Goal: Information Seeking & Learning: Learn about a topic

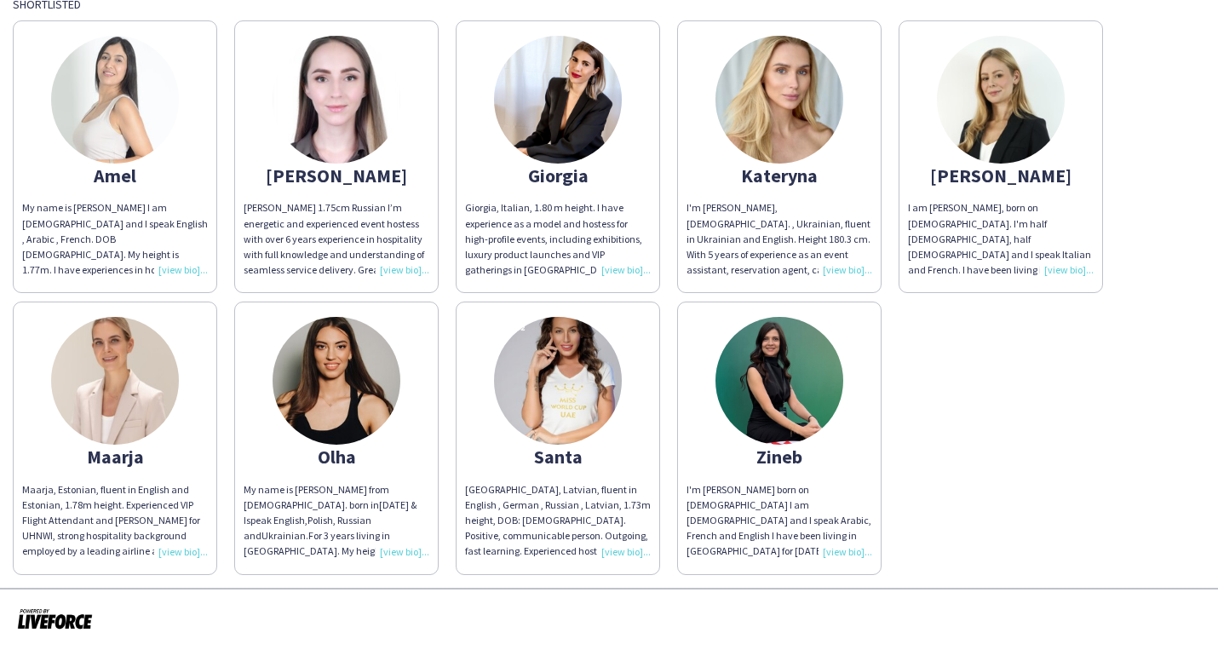
scroll to position [166, 0]
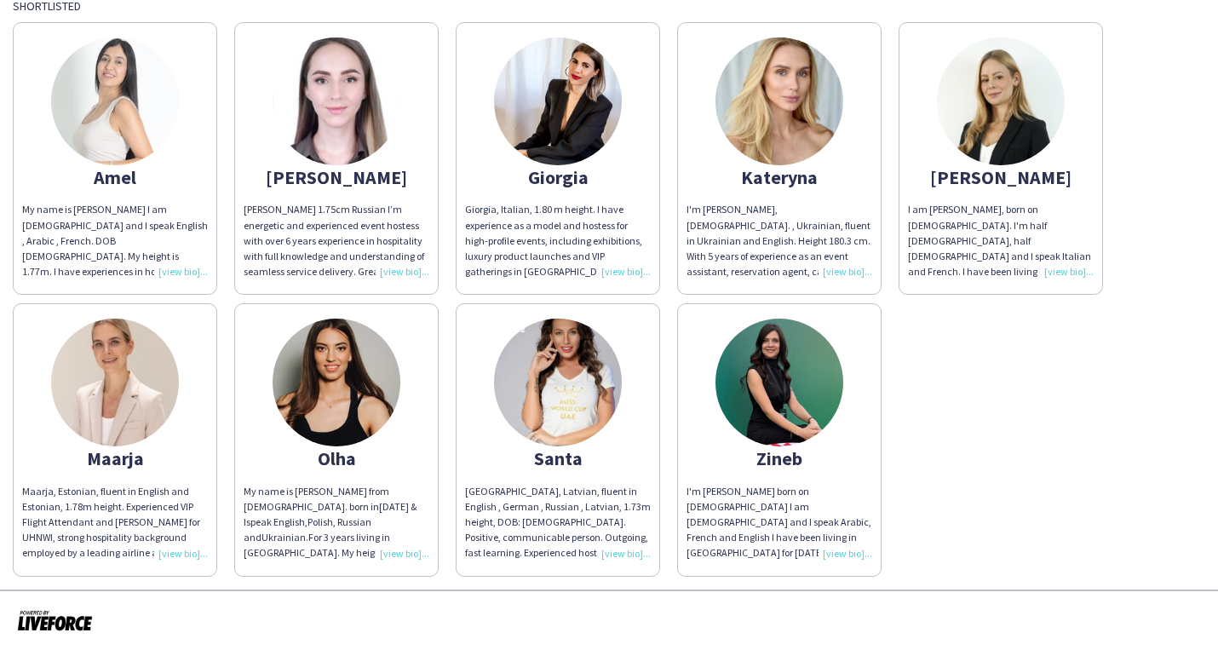
click at [360, 123] on img at bounding box center [337, 101] width 128 height 128
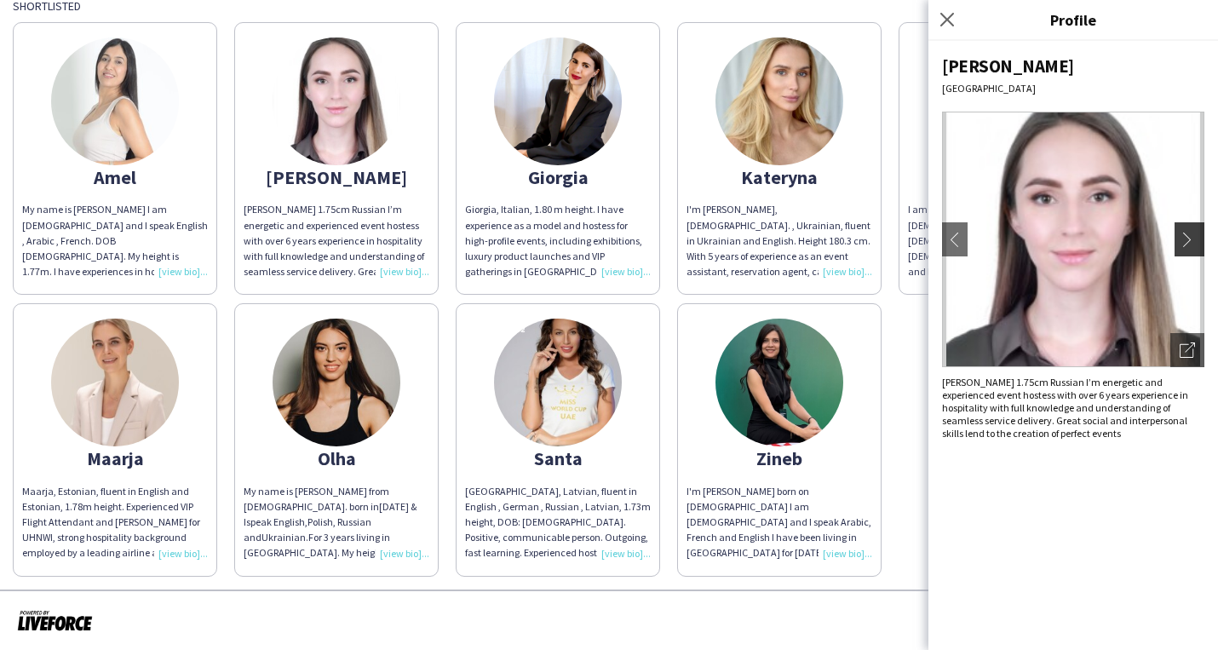
click at [1195, 241] on app-icon "chevron-right" at bounding box center [1192, 239] width 24 height 15
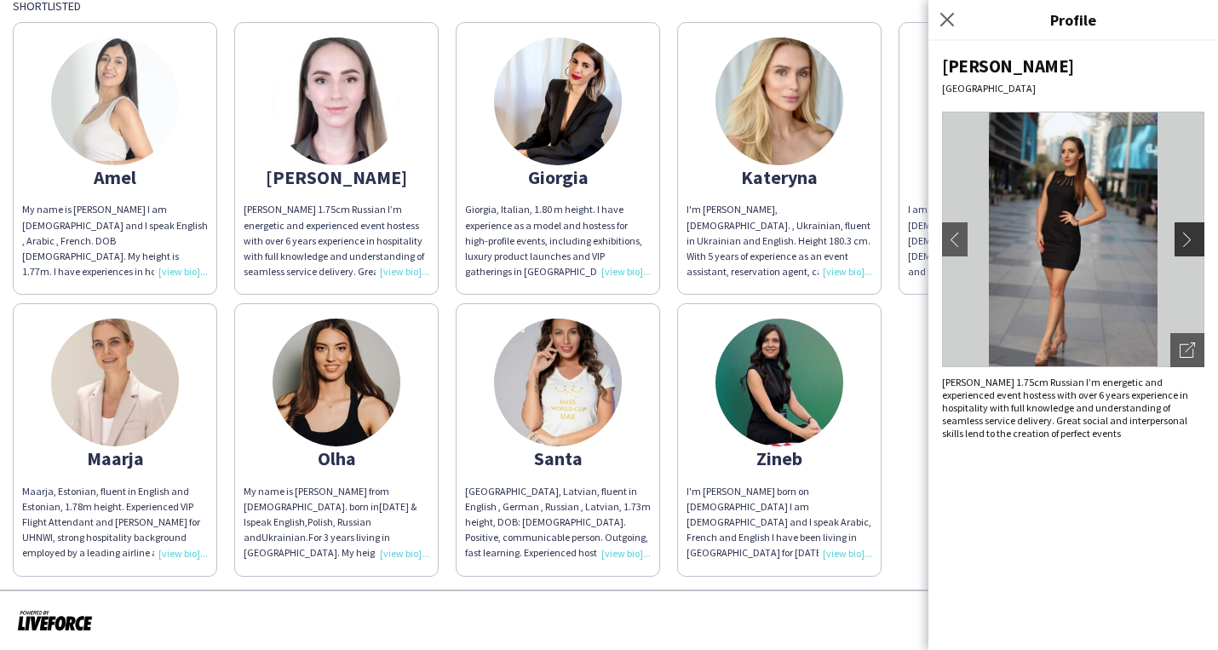
click at [1189, 241] on app-icon "chevron-right" at bounding box center [1192, 239] width 24 height 15
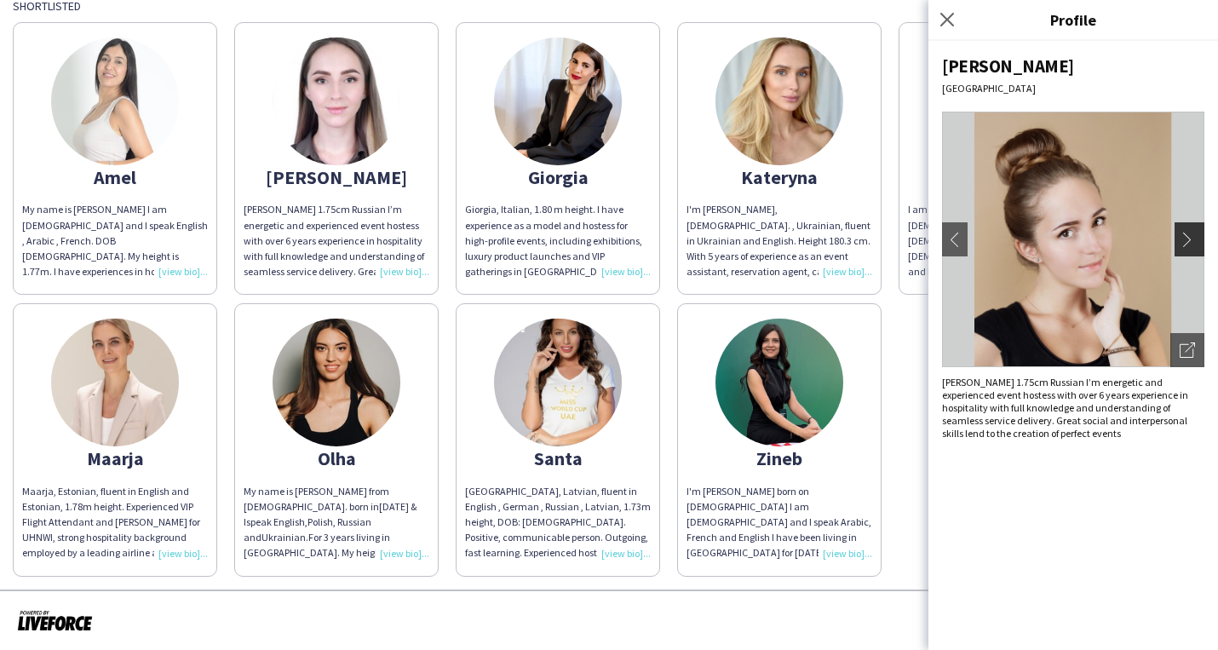
click at [1187, 240] on app-icon "chevron-right" at bounding box center [1192, 239] width 24 height 15
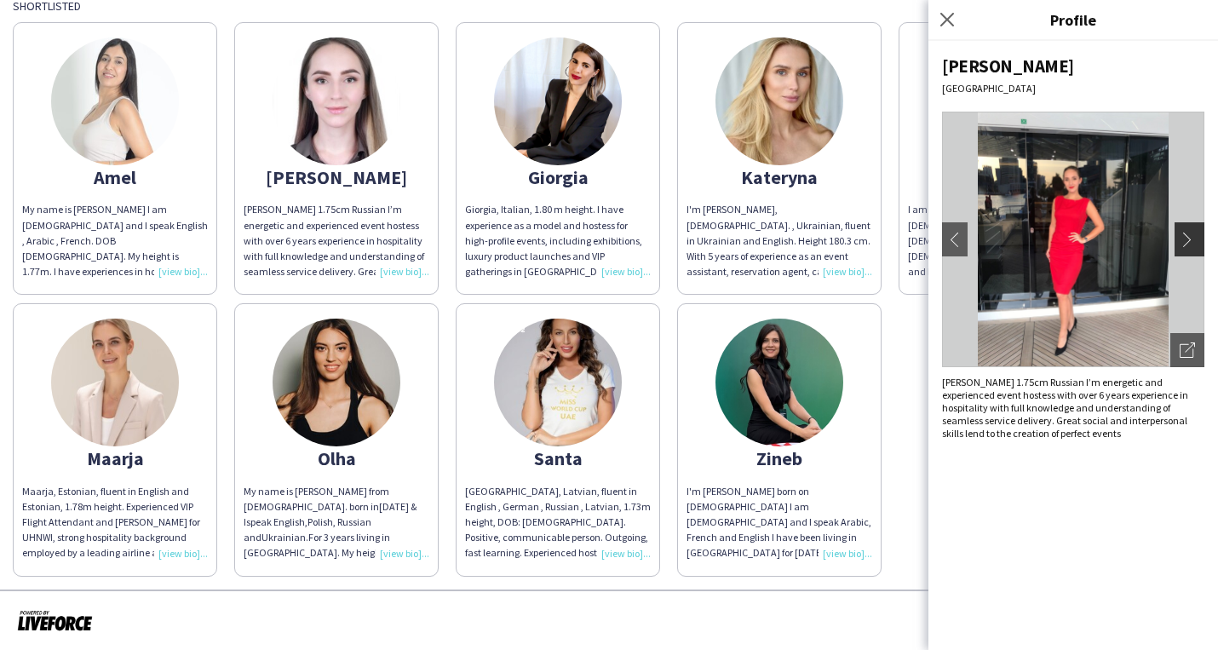
click at [1187, 240] on app-icon "chevron-right" at bounding box center [1192, 239] width 24 height 15
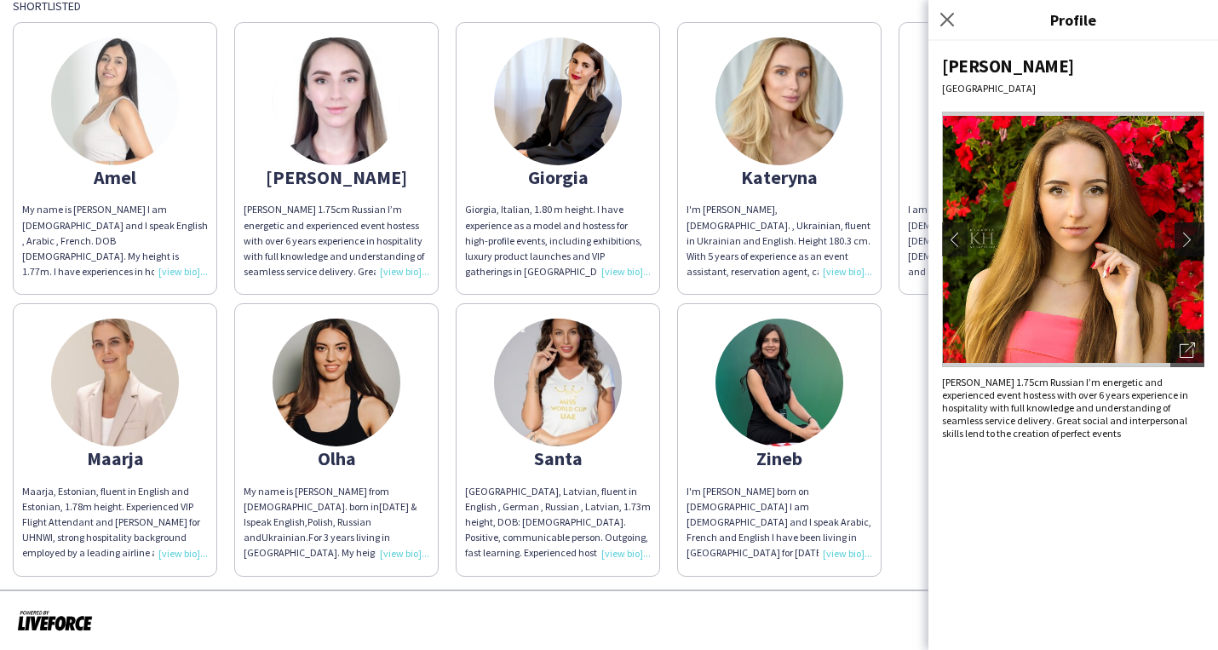
click at [1187, 240] on app-icon "chevron-right" at bounding box center [1192, 239] width 24 height 15
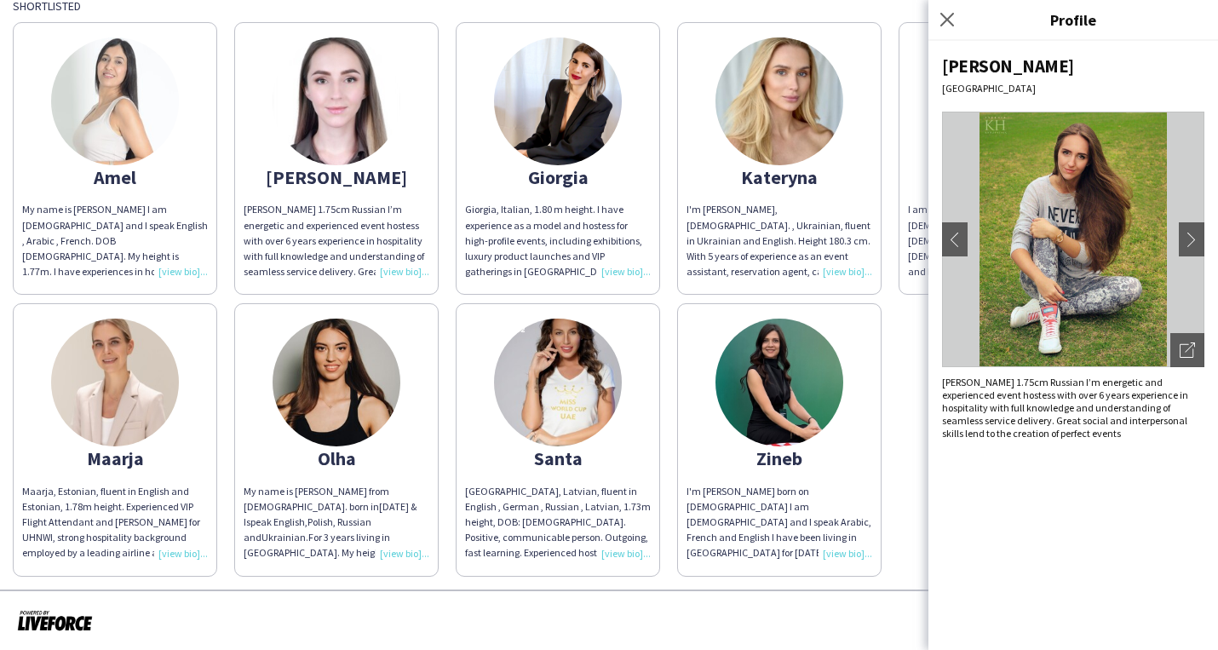
click at [142, 189] on app-share-pages-crew-card "Amel My name is [PERSON_NAME] I am [DEMOGRAPHIC_DATA] and I speak English , Ara…" at bounding box center [115, 158] width 204 height 273
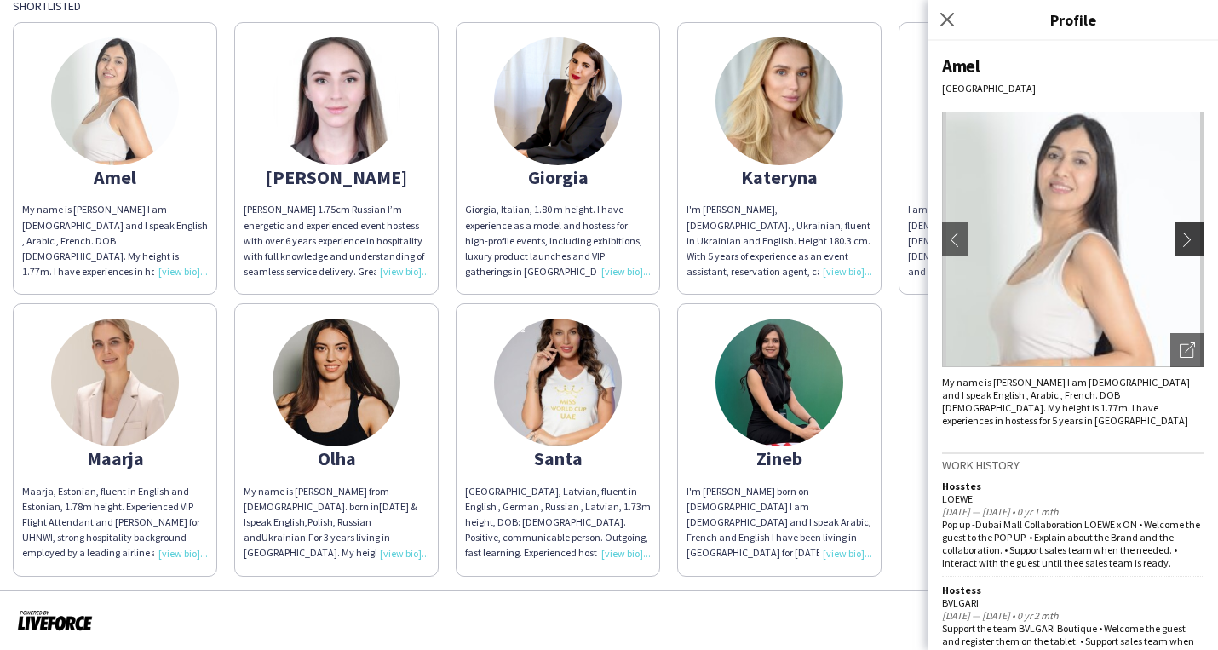
click at [1189, 250] on button "chevron-right" at bounding box center [1192, 239] width 34 height 34
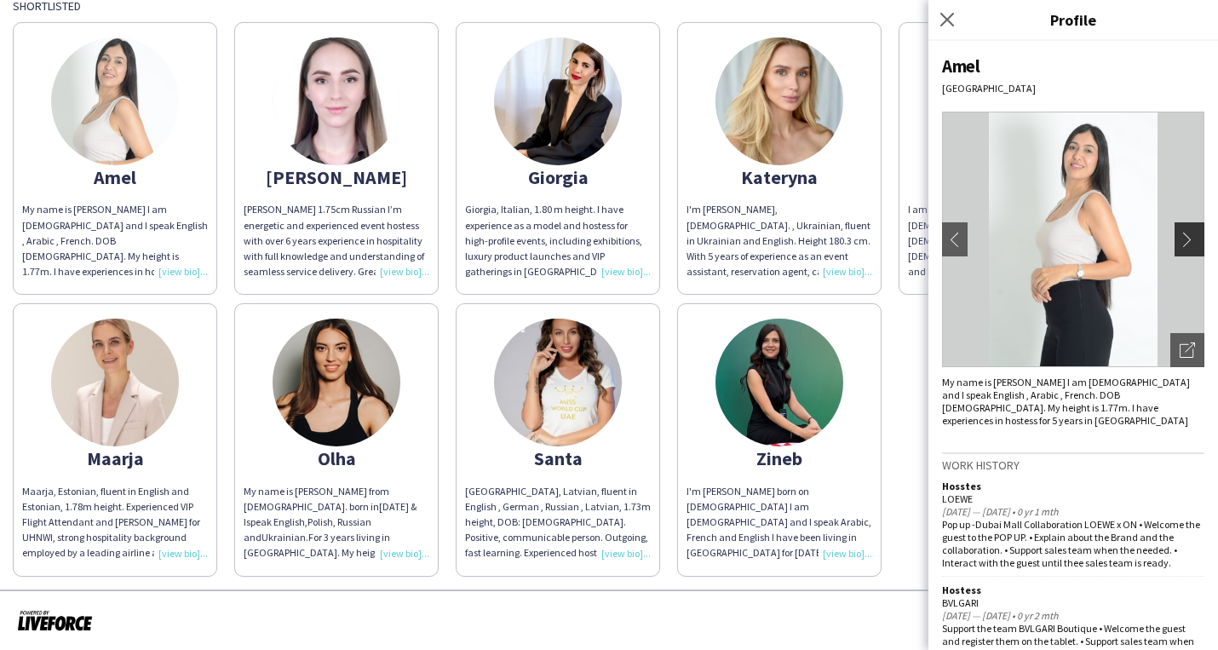
click at [1191, 246] on app-icon "chevron-right" at bounding box center [1192, 239] width 24 height 15
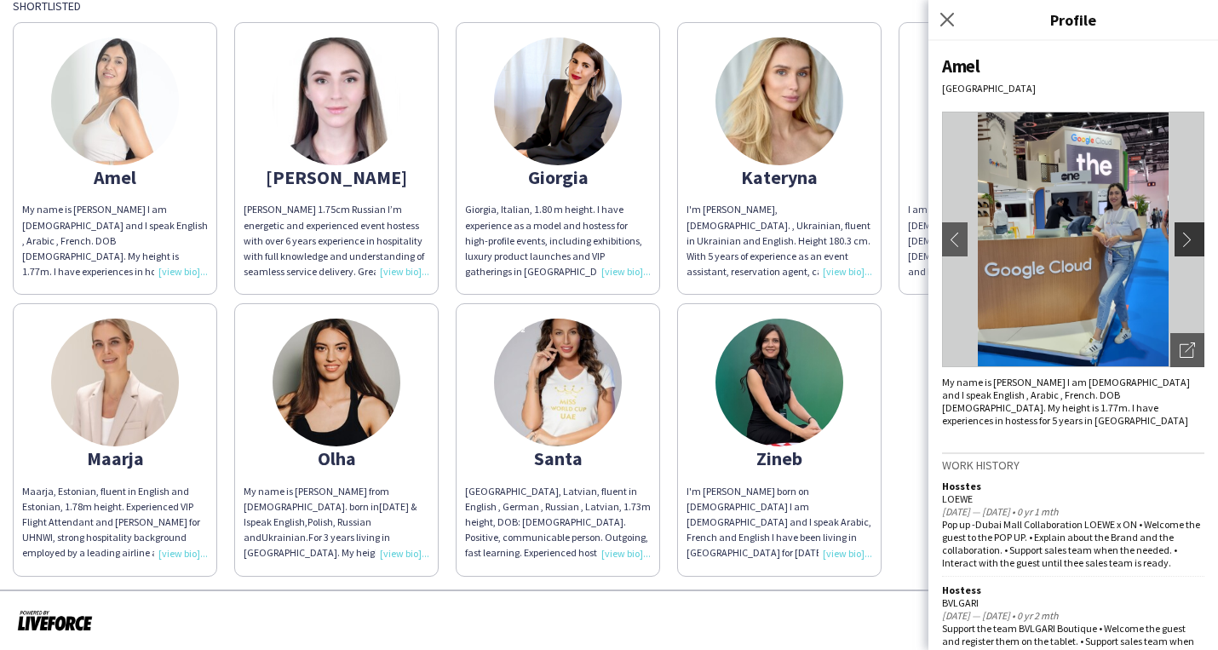
click at [1193, 243] on app-icon "chevron-right" at bounding box center [1192, 239] width 24 height 15
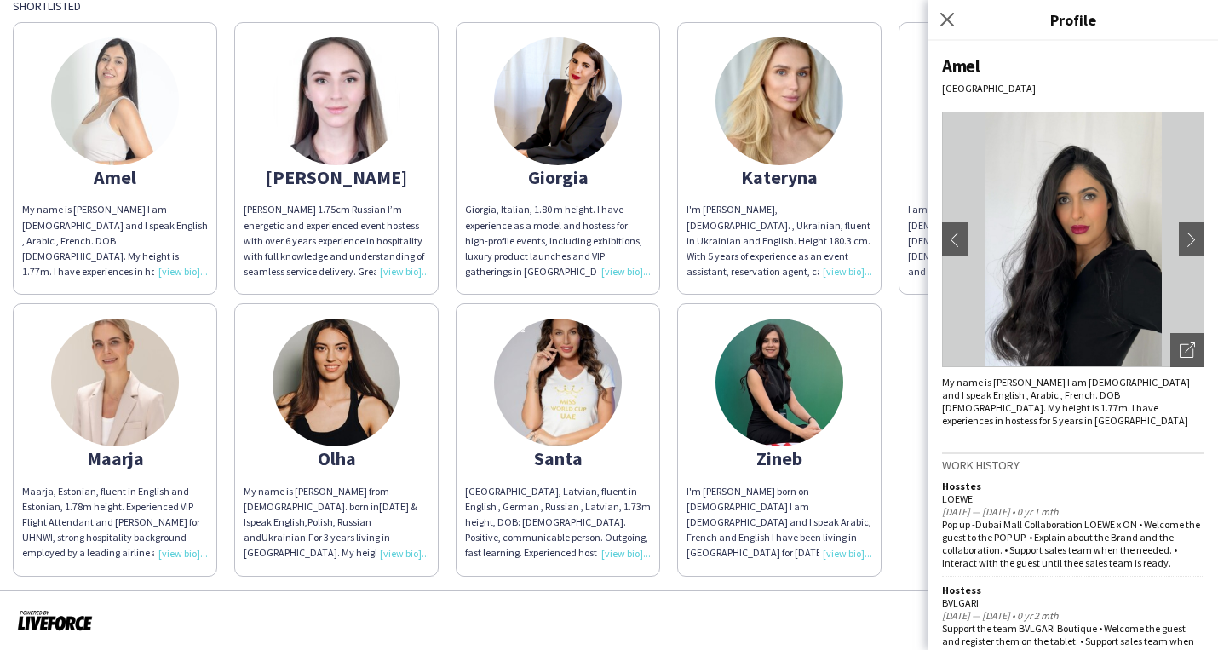
click at [579, 198] on app-share-pages-crew-card "[PERSON_NAME], Italian, 1.80 m height. I have experience as a model and hostess…" at bounding box center [558, 158] width 204 height 273
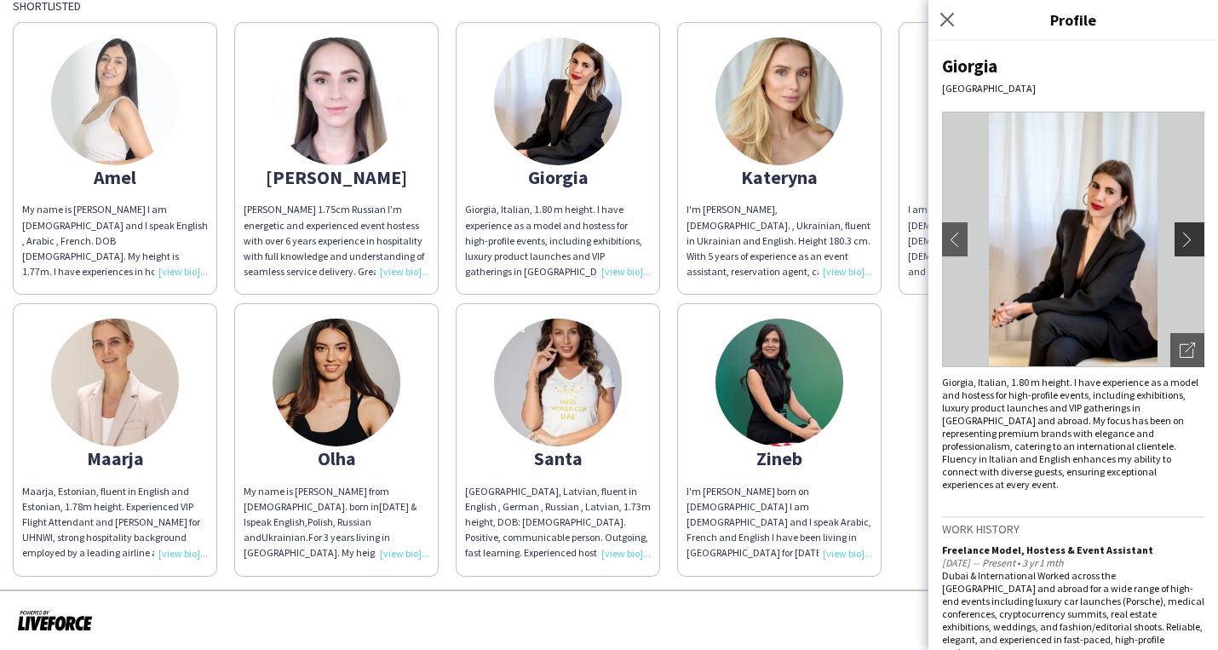
click at [1183, 254] on button "chevron-right" at bounding box center [1192, 239] width 34 height 34
click at [1191, 244] on app-icon "chevron-right" at bounding box center [1192, 239] width 24 height 15
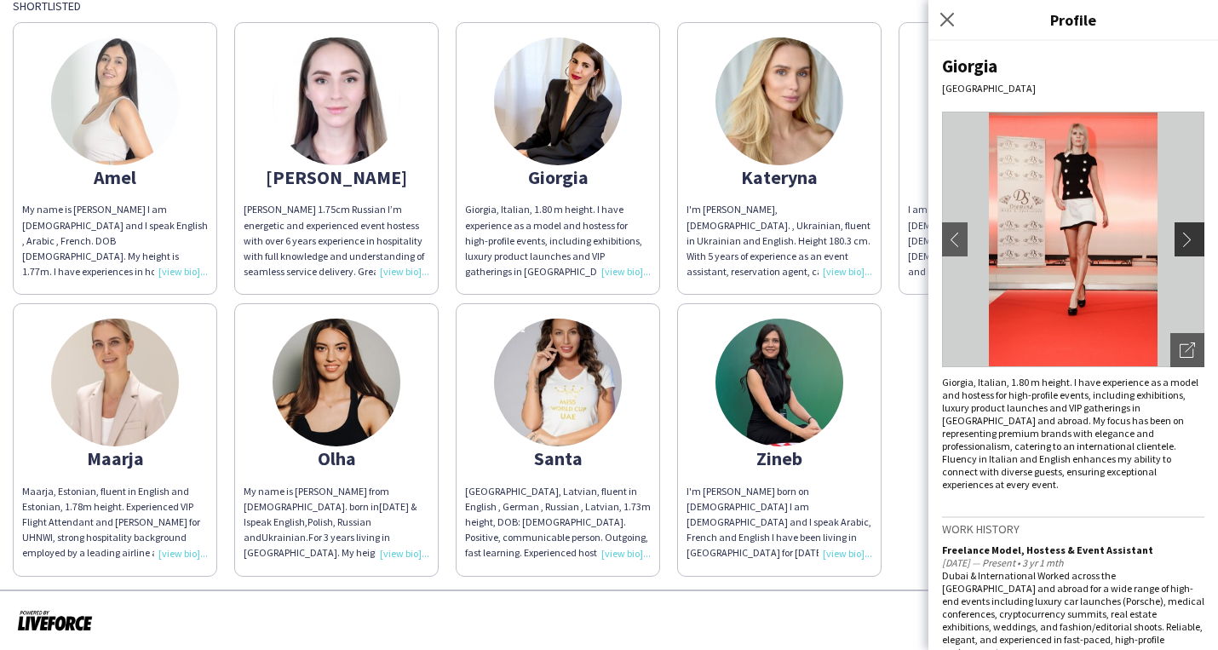
click at [1190, 244] on app-icon "chevron-right" at bounding box center [1192, 239] width 24 height 15
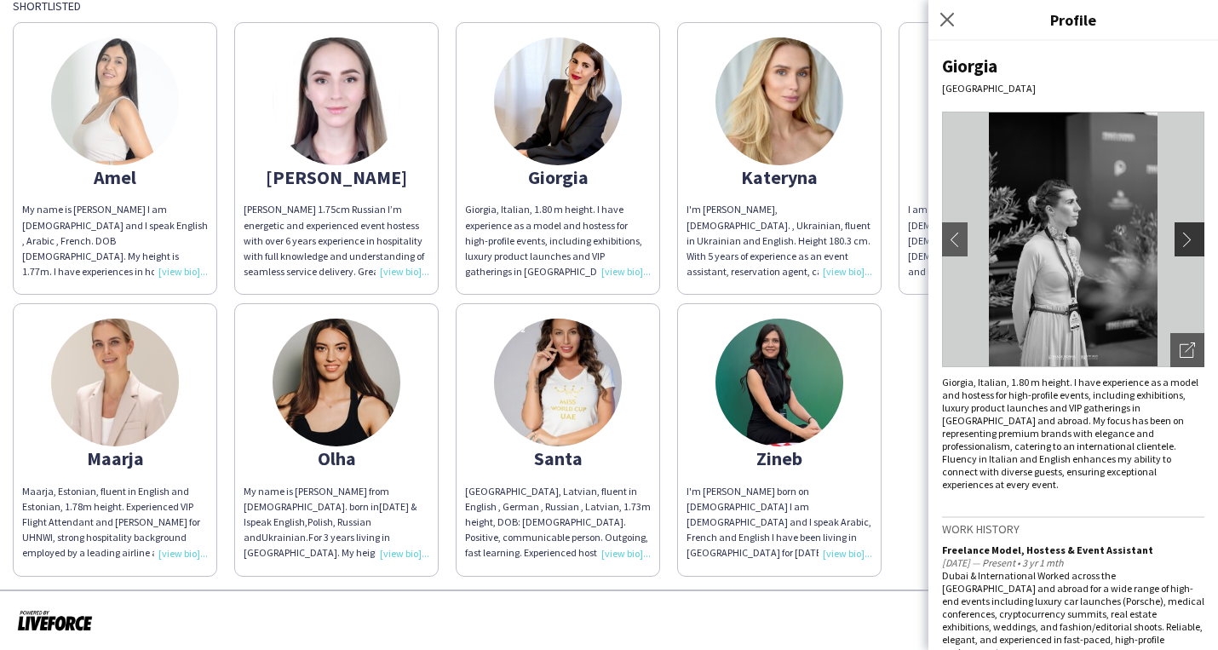
click at [1190, 253] on button "chevron-right" at bounding box center [1192, 239] width 34 height 34
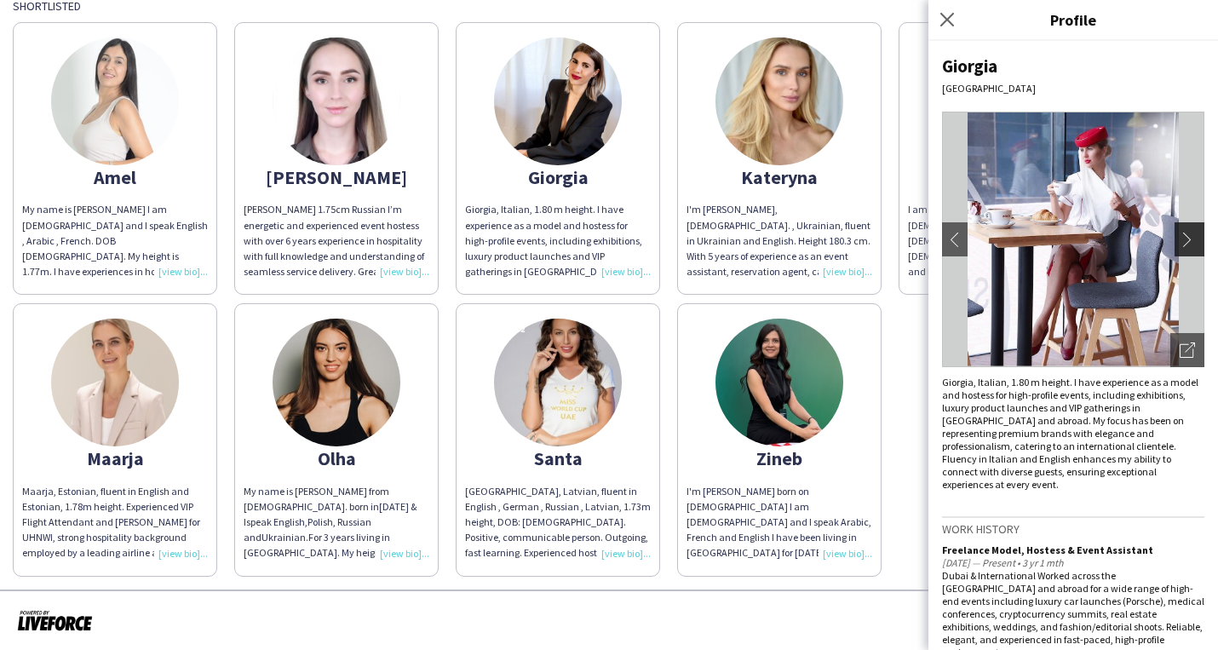
click at [1190, 253] on button "chevron-right" at bounding box center [1192, 239] width 34 height 34
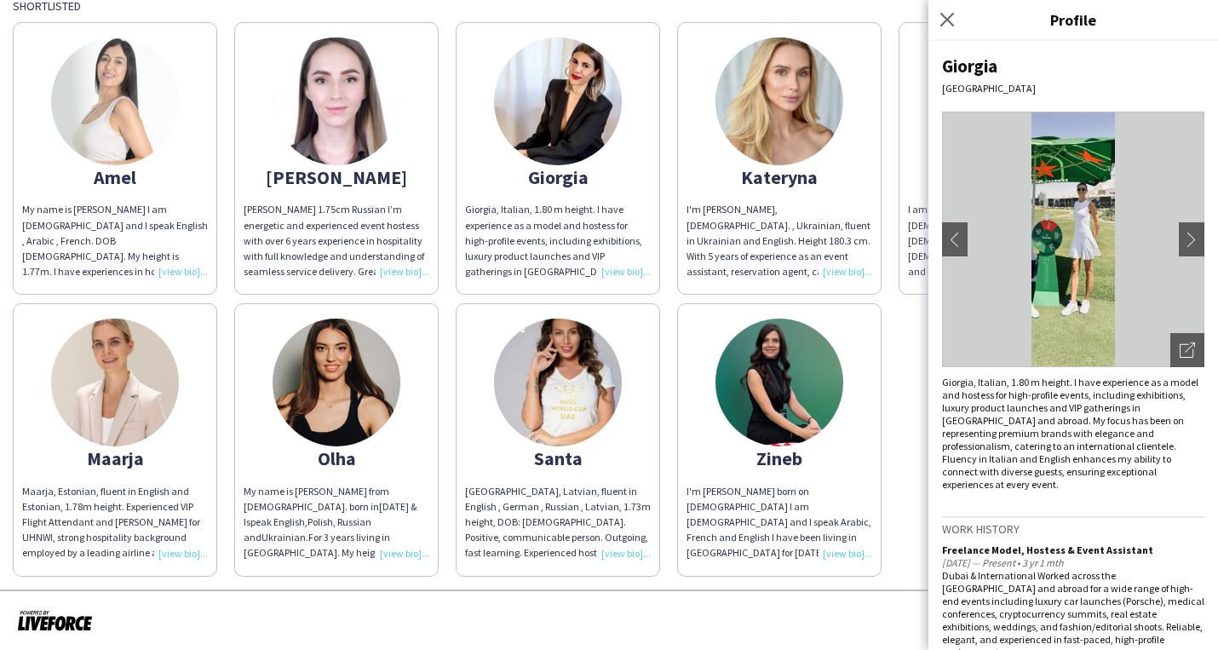
click at [857, 213] on div "I'm [PERSON_NAME], [DEMOGRAPHIC_DATA]. , Ukrainian, fluent in Ukrainian and Eng…" at bounding box center [780, 241] width 186 height 78
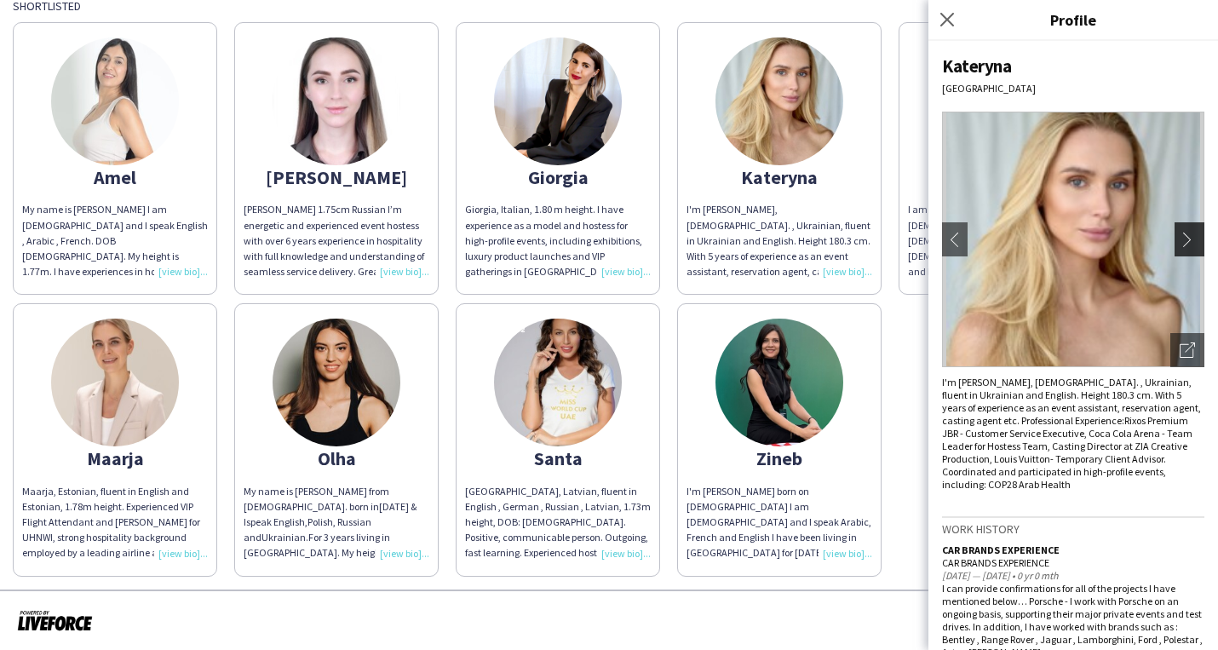
click at [1189, 244] on app-icon "chevron-right" at bounding box center [1192, 239] width 24 height 15
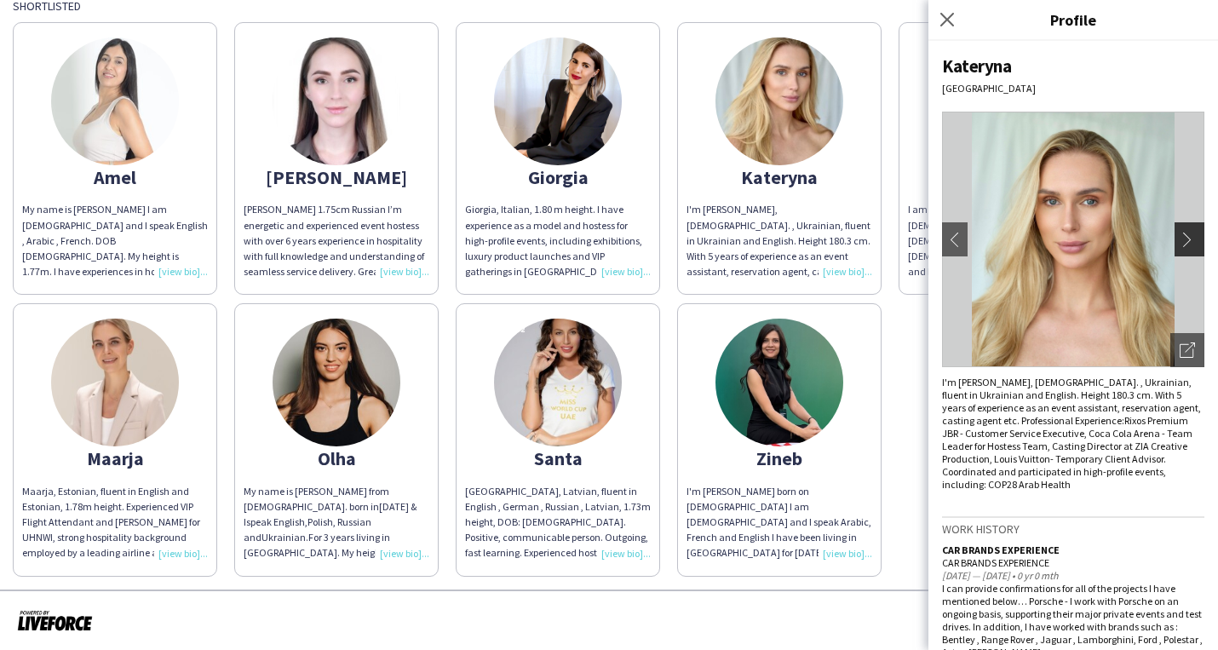
click at [1190, 245] on app-icon "chevron-right" at bounding box center [1192, 239] width 24 height 15
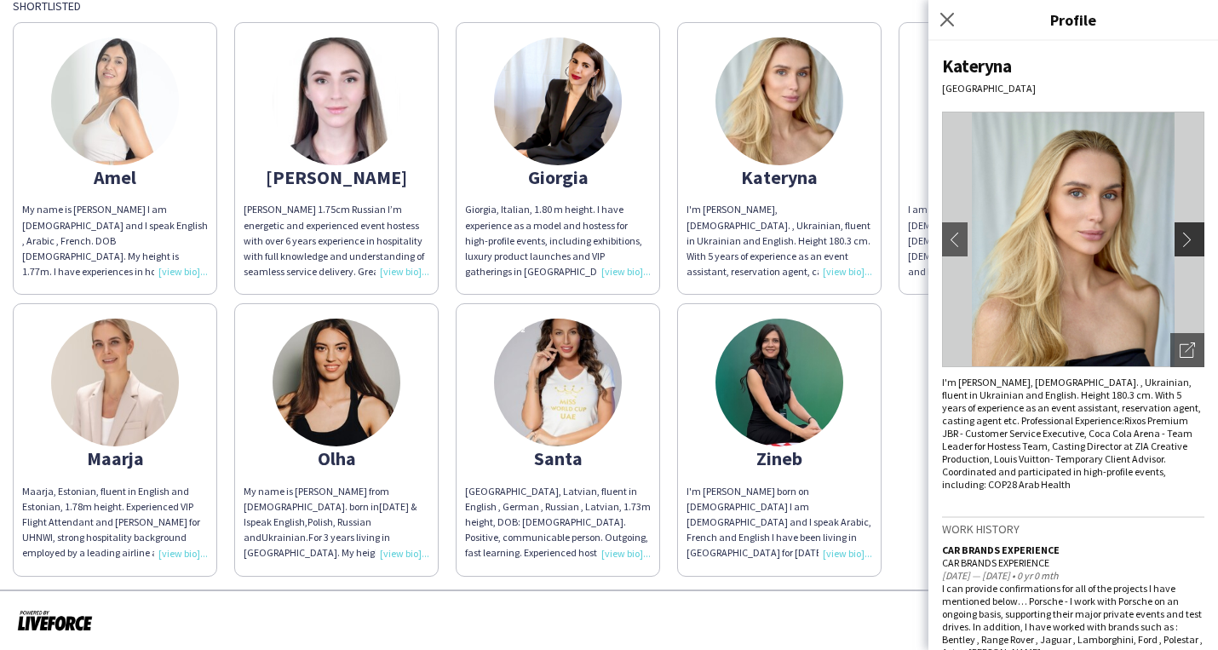
click at [1190, 245] on app-icon "chevron-right" at bounding box center [1192, 239] width 24 height 15
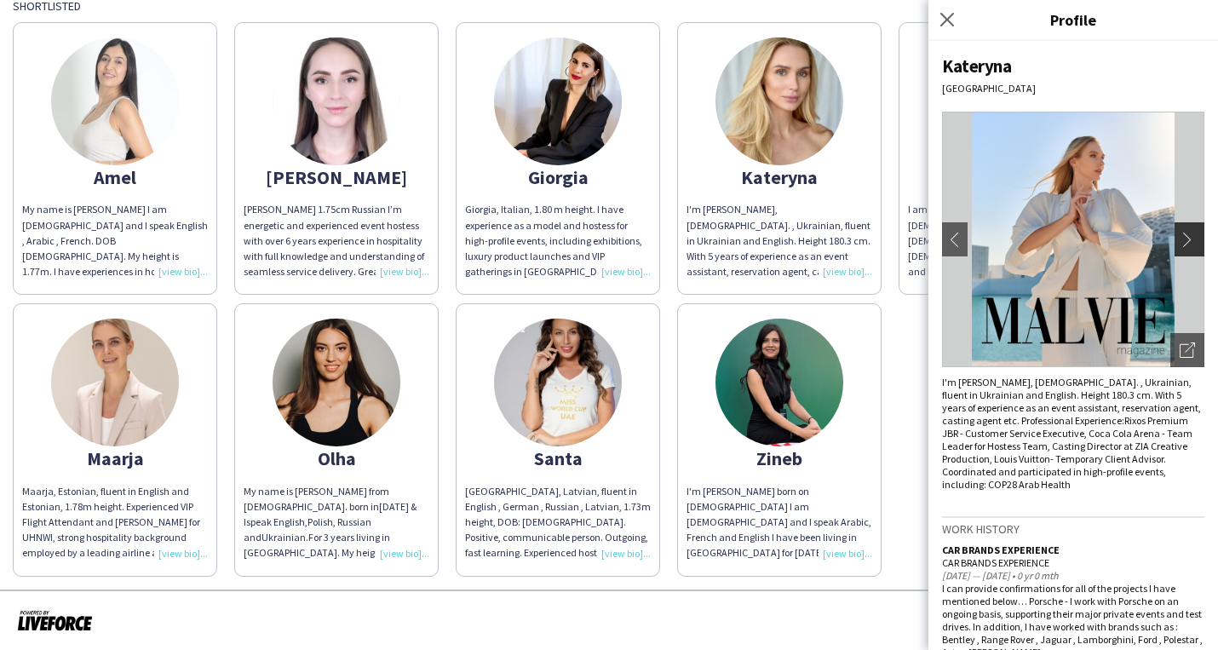
click at [1189, 243] on app-icon "chevron-right" at bounding box center [1192, 239] width 24 height 15
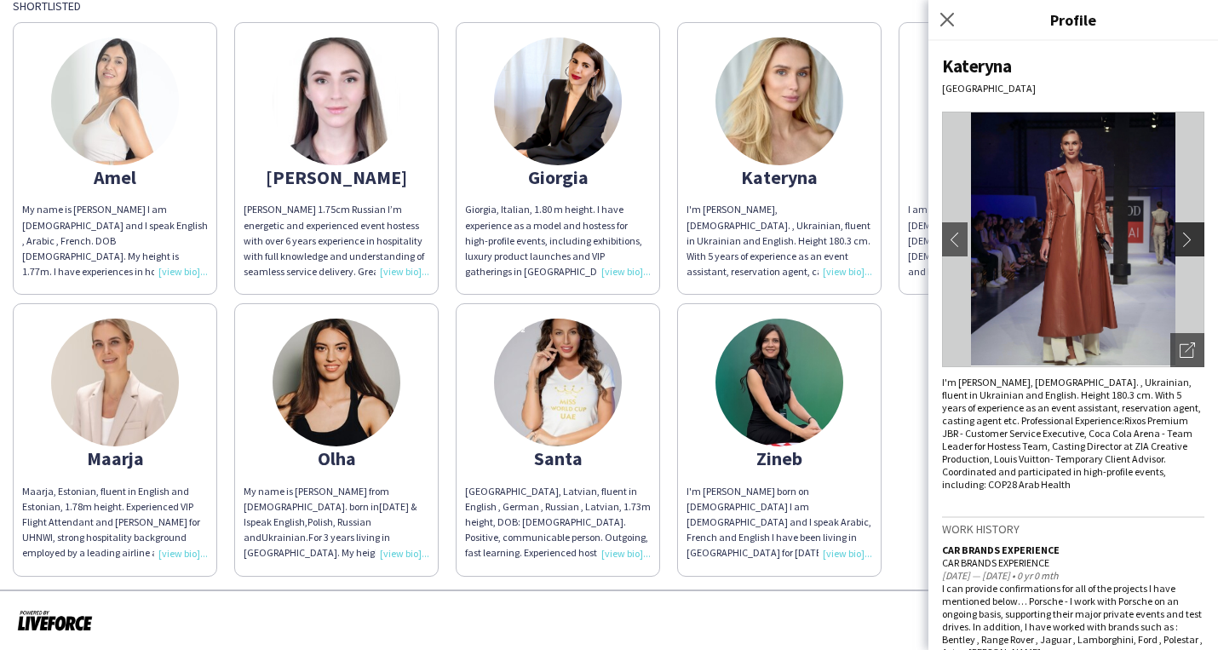
click at [1191, 244] on app-icon "chevron-right" at bounding box center [1192, 239] width 24 height 15
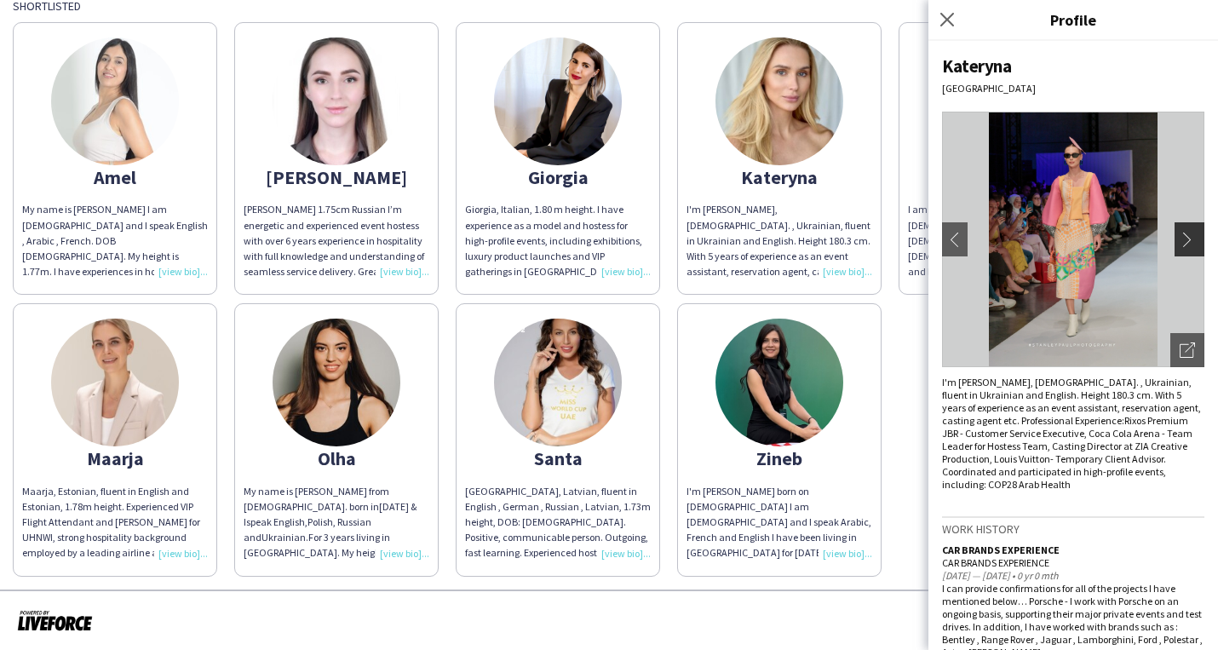
click at [1192, 245] on app-icon "chevron-right" at bounding box center [1192, 239] width 24 height 15
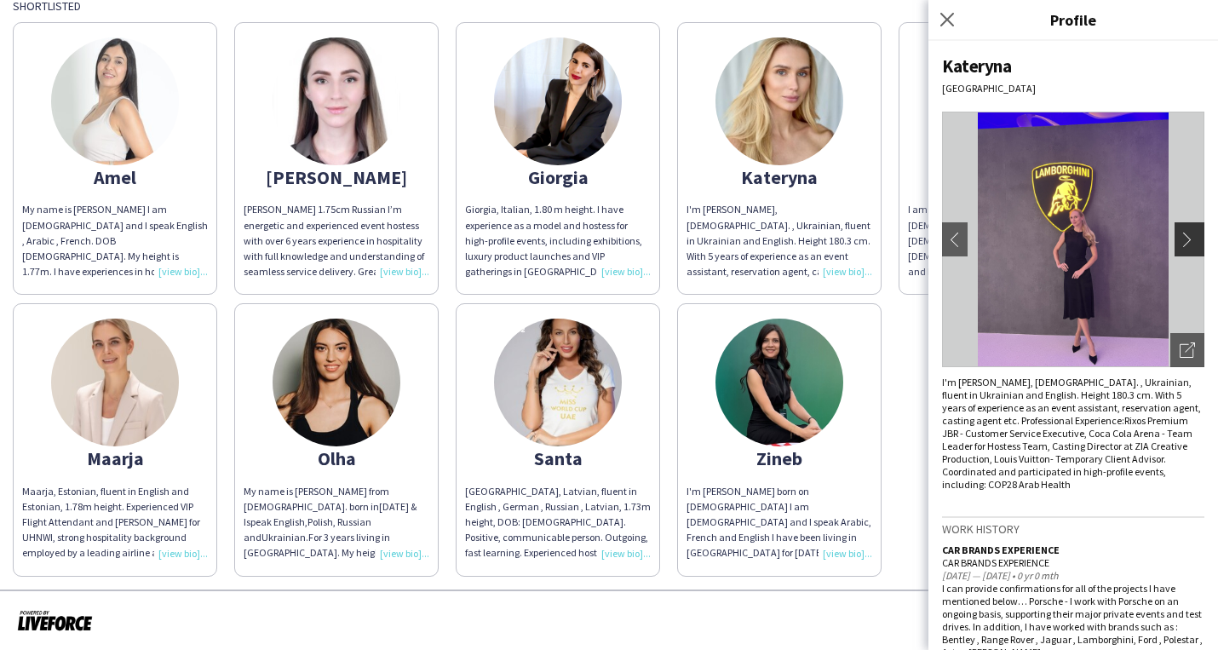
click at [1195, 247] on button "chevron-right" at bounding box center [1192, 239] width 34 height 34
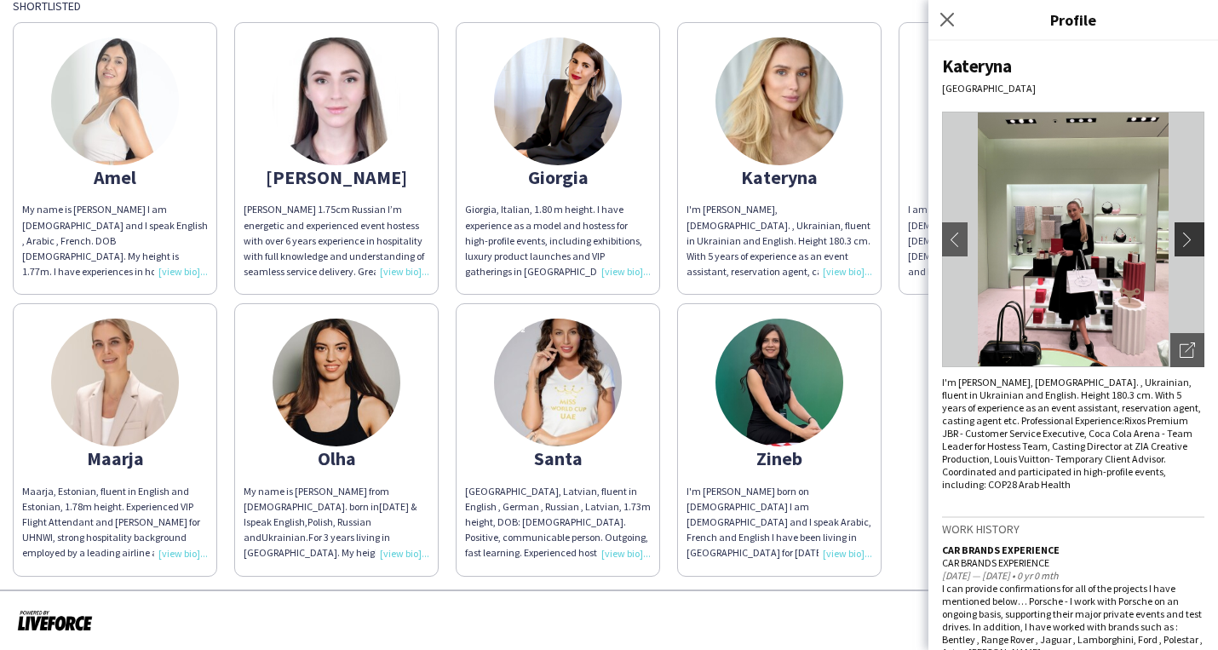
click at [1190, 244] on app-icon "chevron-right" at bounding box center [1192, 239] width 24 height 15
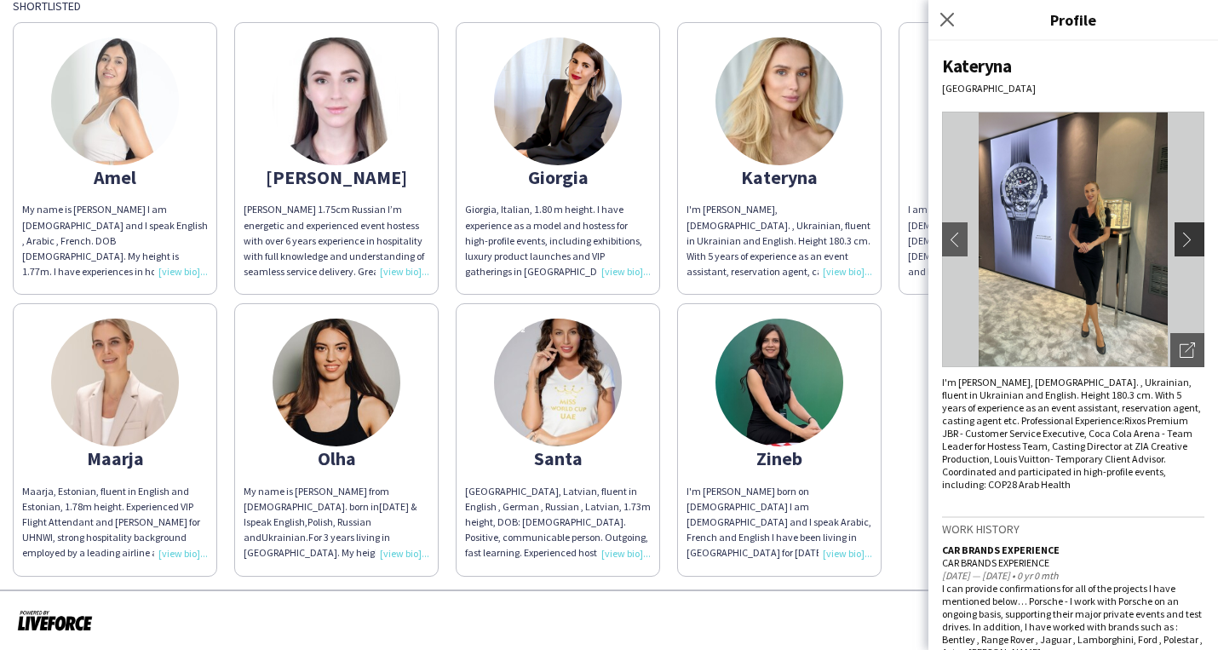
click at [1191, 245] on app-icon "chevron-right" at bounding box center [1192, 239] width 24 height 15
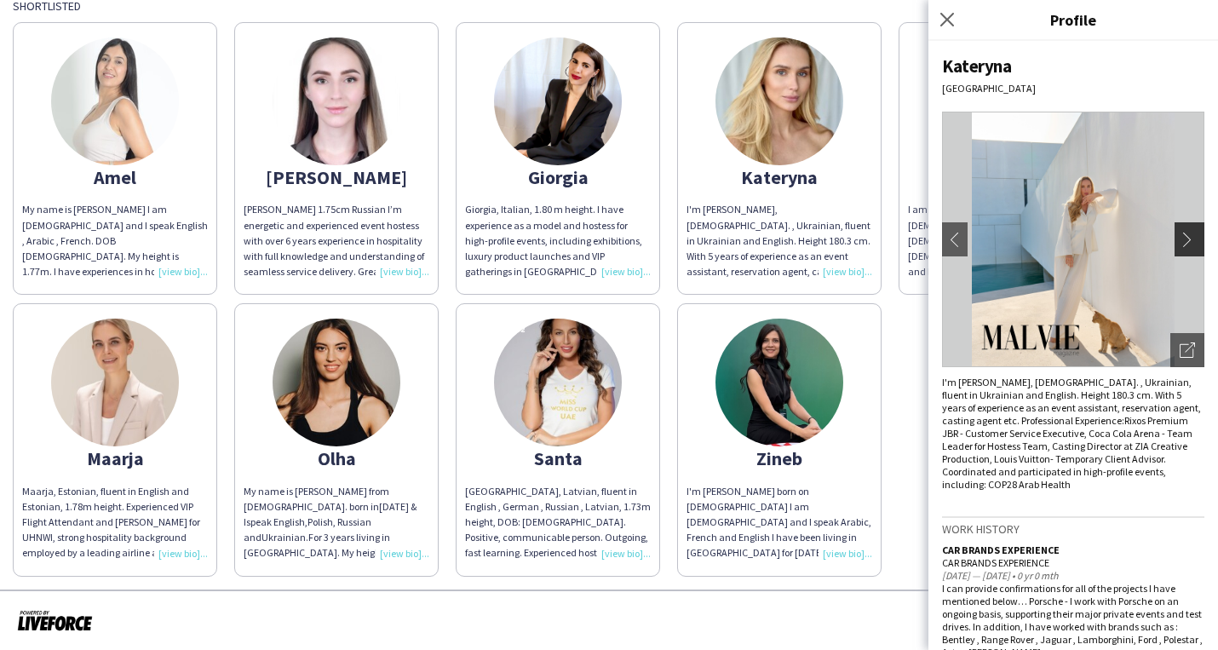
click at [1190, 242] on app-icon "chevron-right" at bounding box center [1192, 239] width 24 height 15
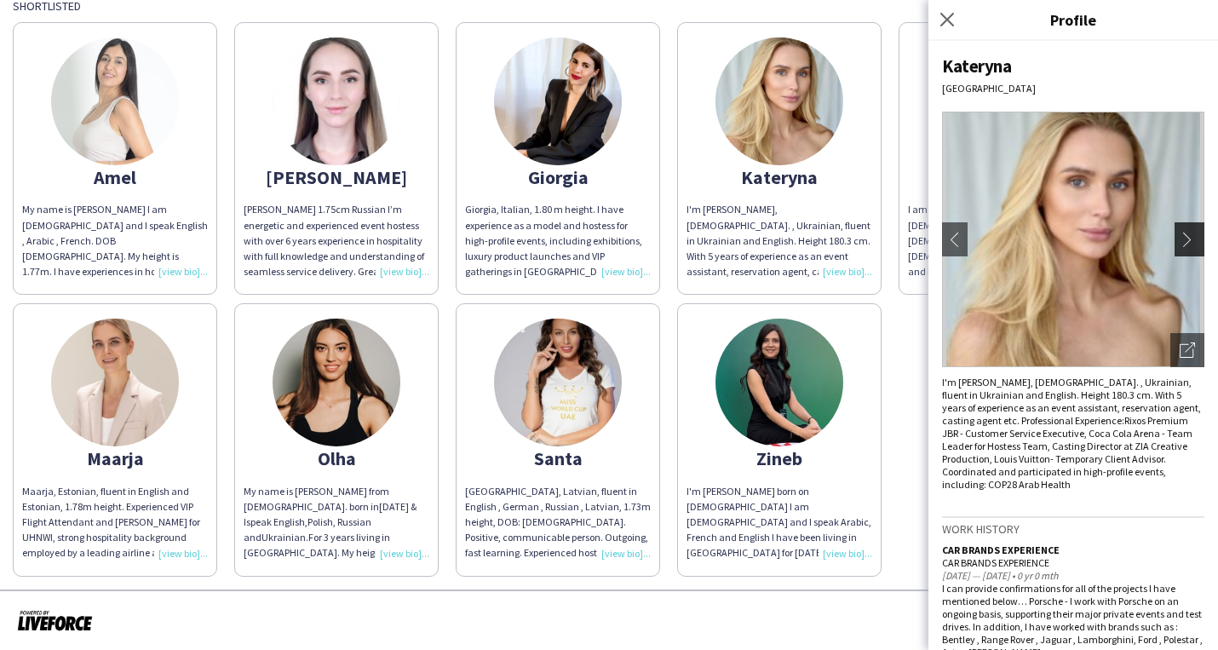
click at [1186, 251] on button "chevron-right" at bounding box center [1192, 239] width 34 height 34
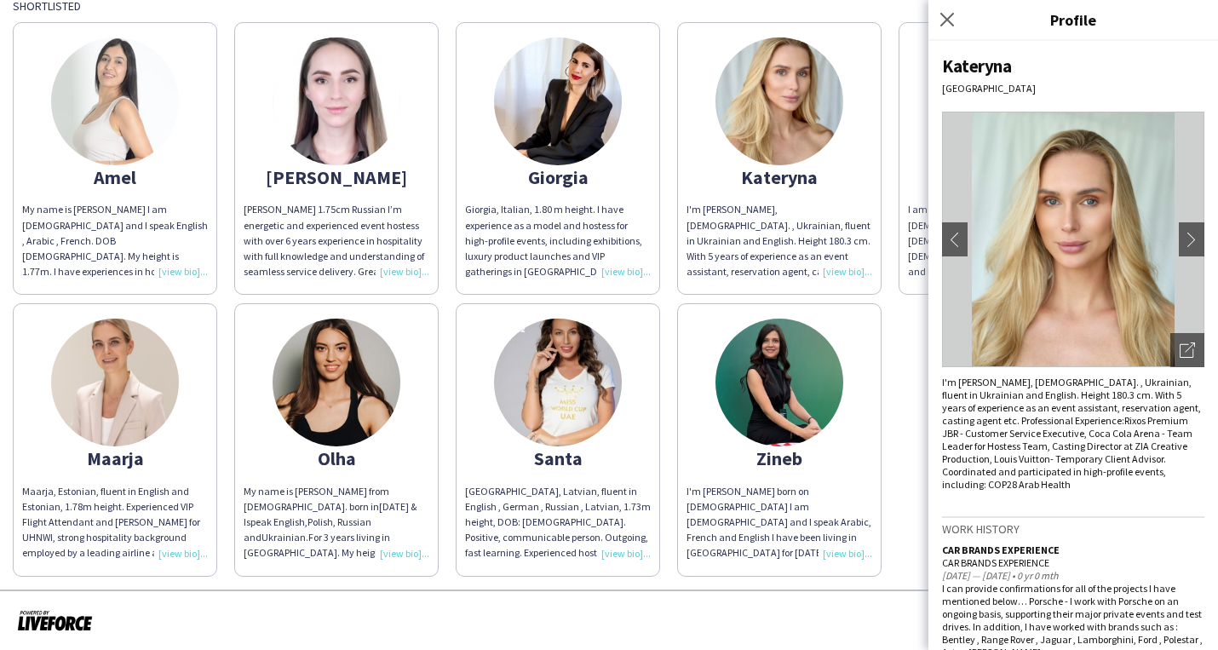
click at [958, 24] on div "Close pop-in" at bounding box center [950, 19] width 43 height 39
click at [943, 29] on app-icon "Close pop-in" at bounding box center [948, 20] width 25 height 25
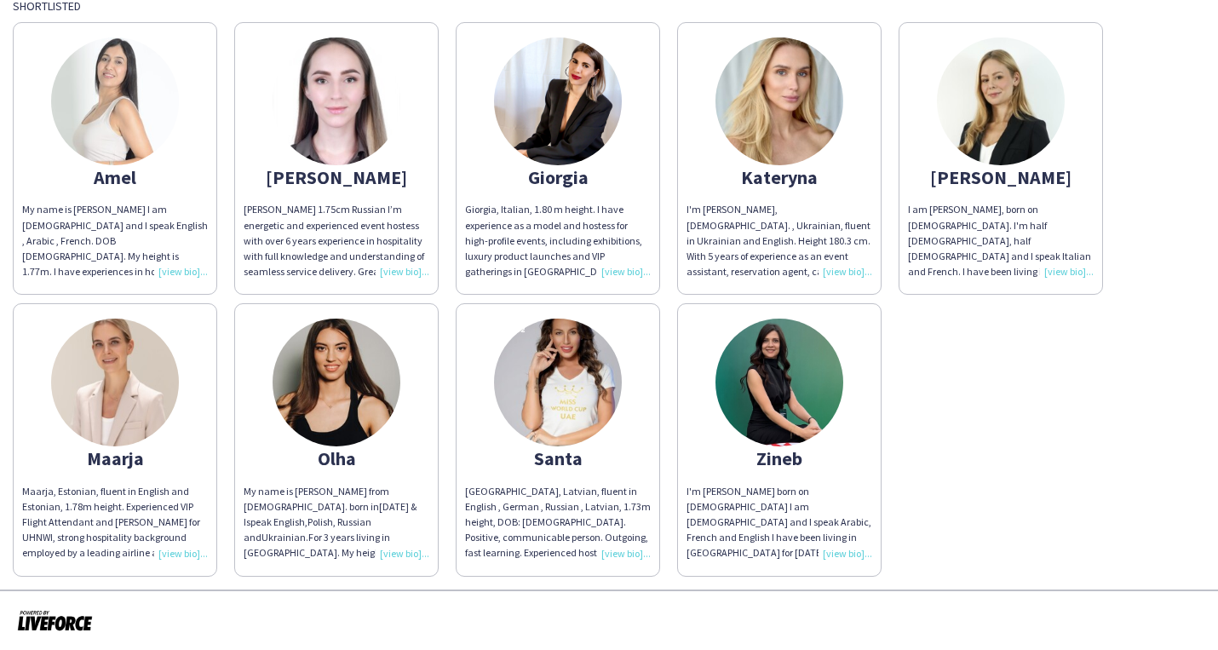
click at [1006, 157] on img at bounding box center [1001, 101] width 128 height 128
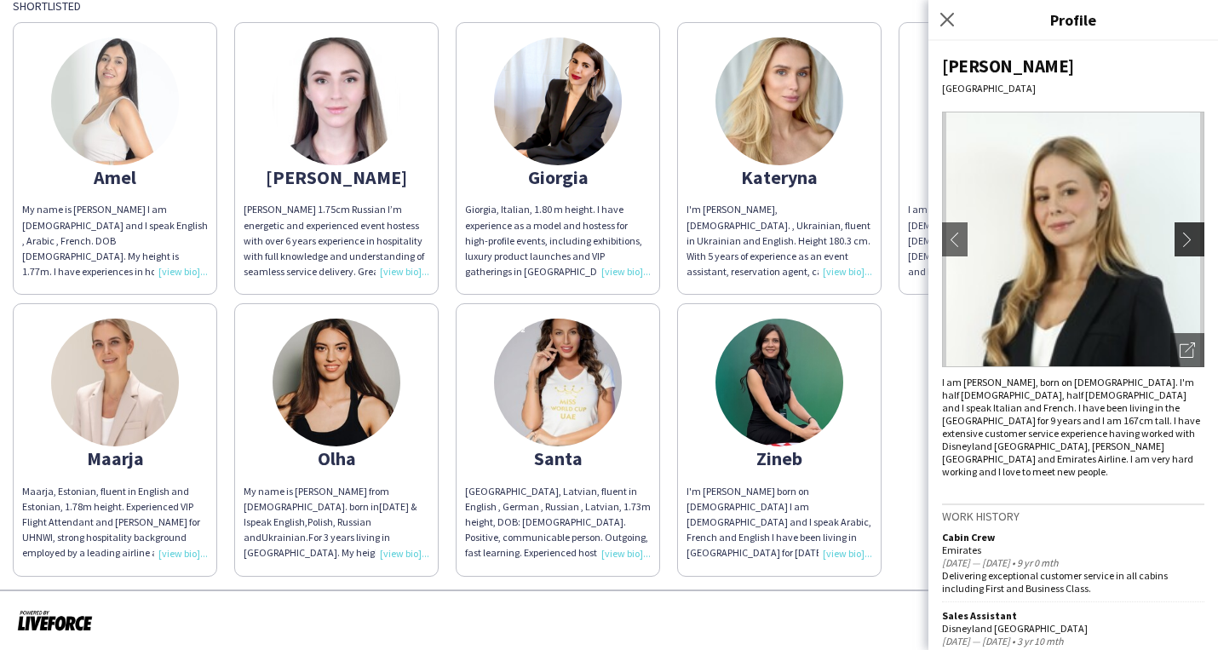
click at [1188, 245] on app-icon "chevron-right" at bounding box center [1192, 239] width 24 height 15
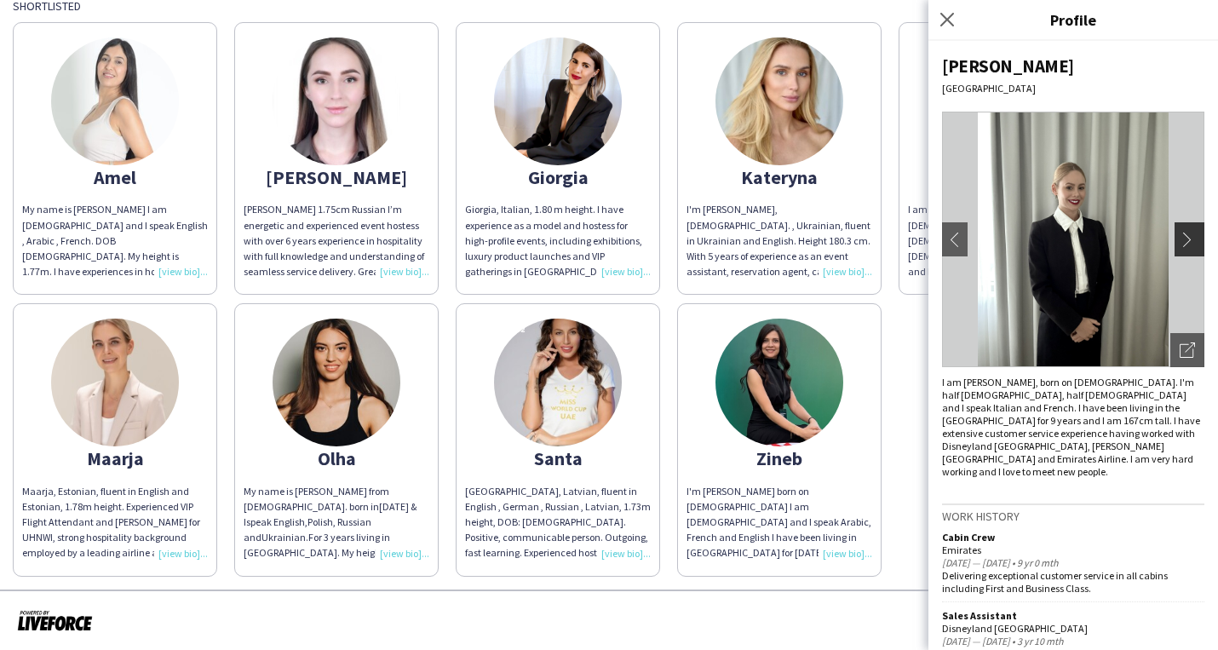
click at [1189, 246] on app-icon "chevron-right" at bounding box center [1192, 239] width 24 height 15
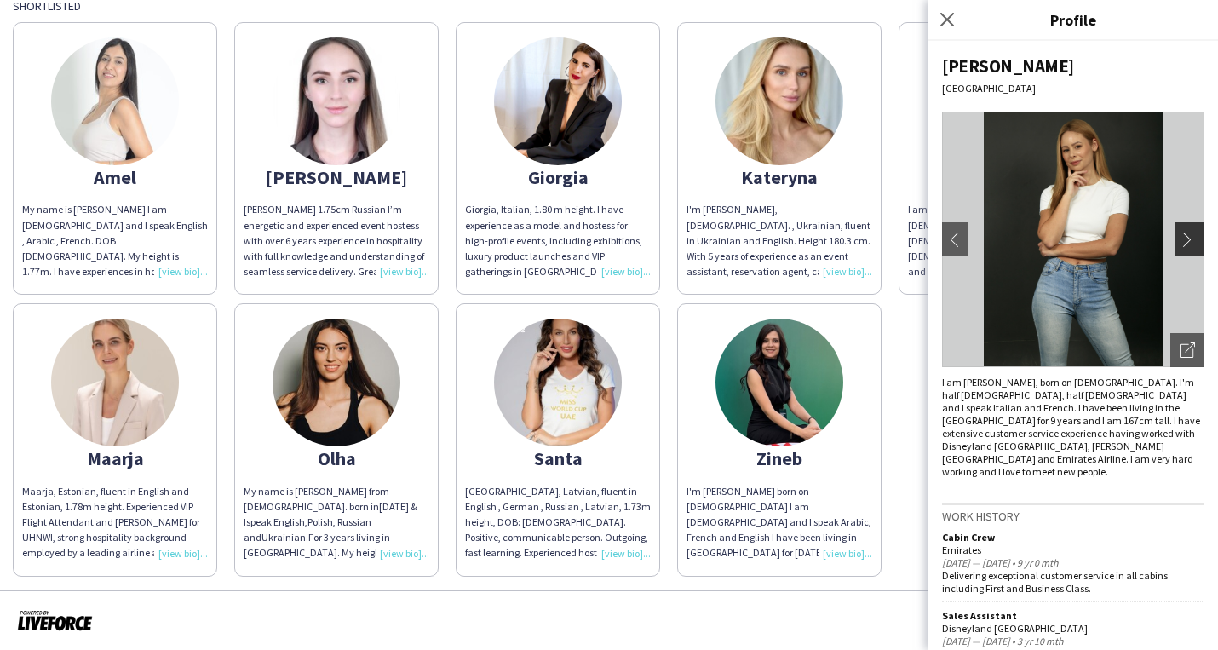
click at [1190, 248] on button "chevron-right" at bounding box center [1192, 239] width 34 height 34
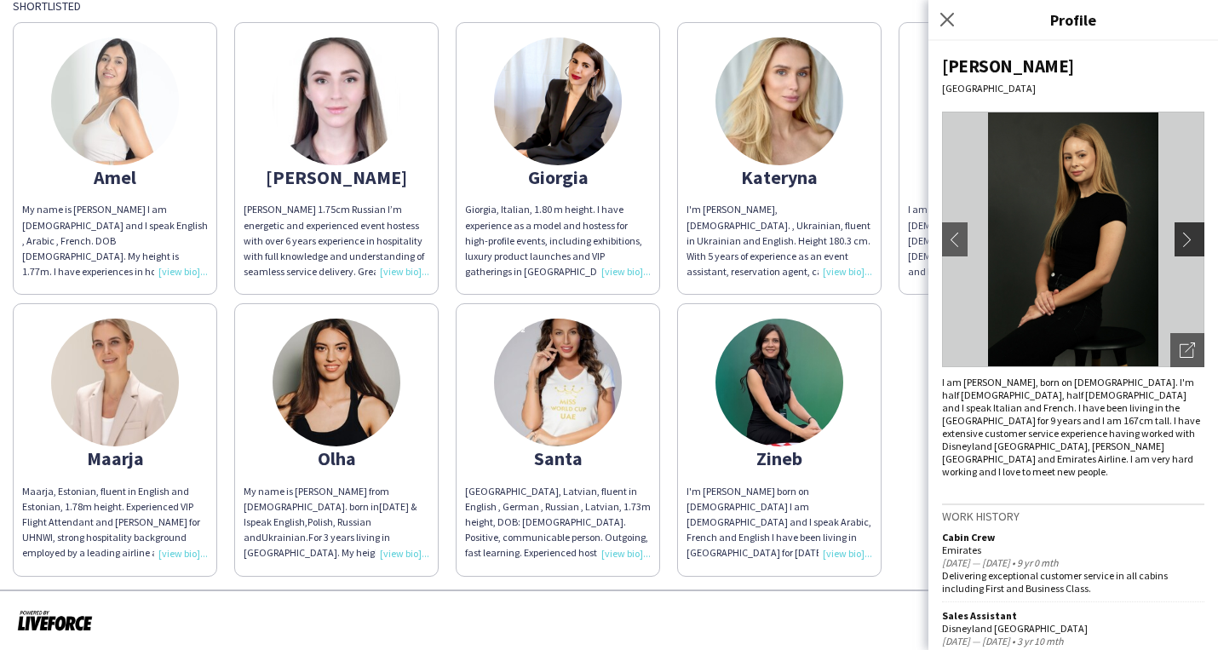
click at [1191, 249] on button "chevron-right" at bounding box center [1192, 239] width 34 height 34
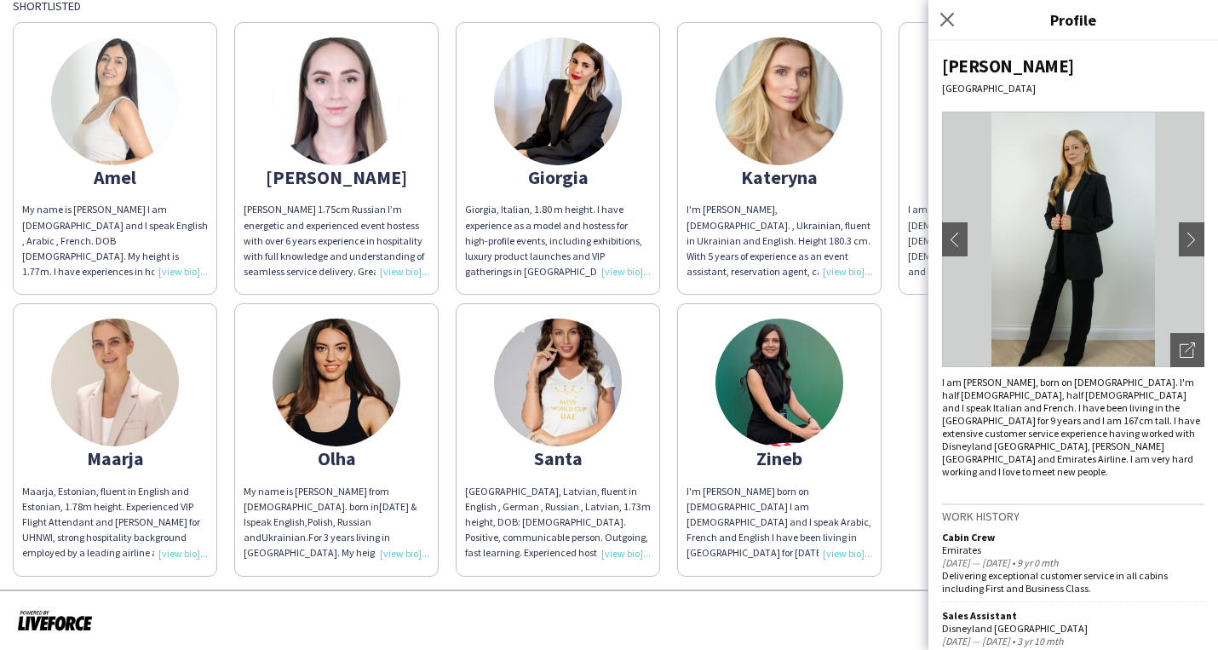
click at [84, 437] on img at bounding box center [115, 383] width 128 height 128
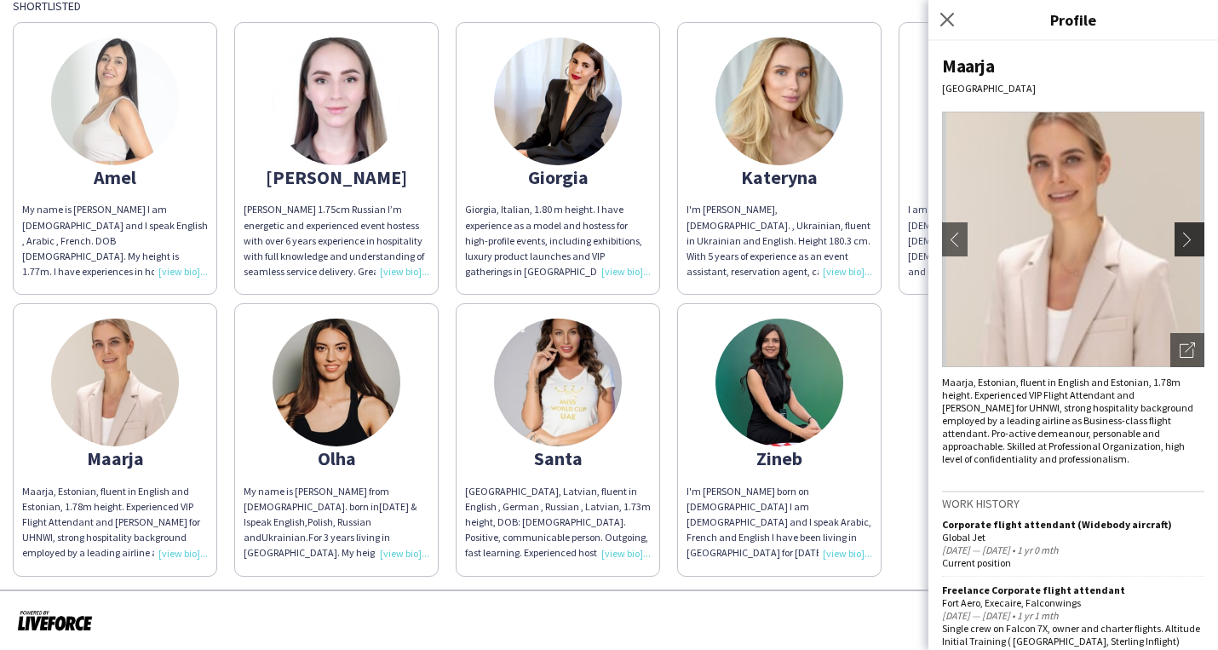
click at [1187, 248] on button "chevron-right" at bounding box center [1192, 239] width 34 height 34
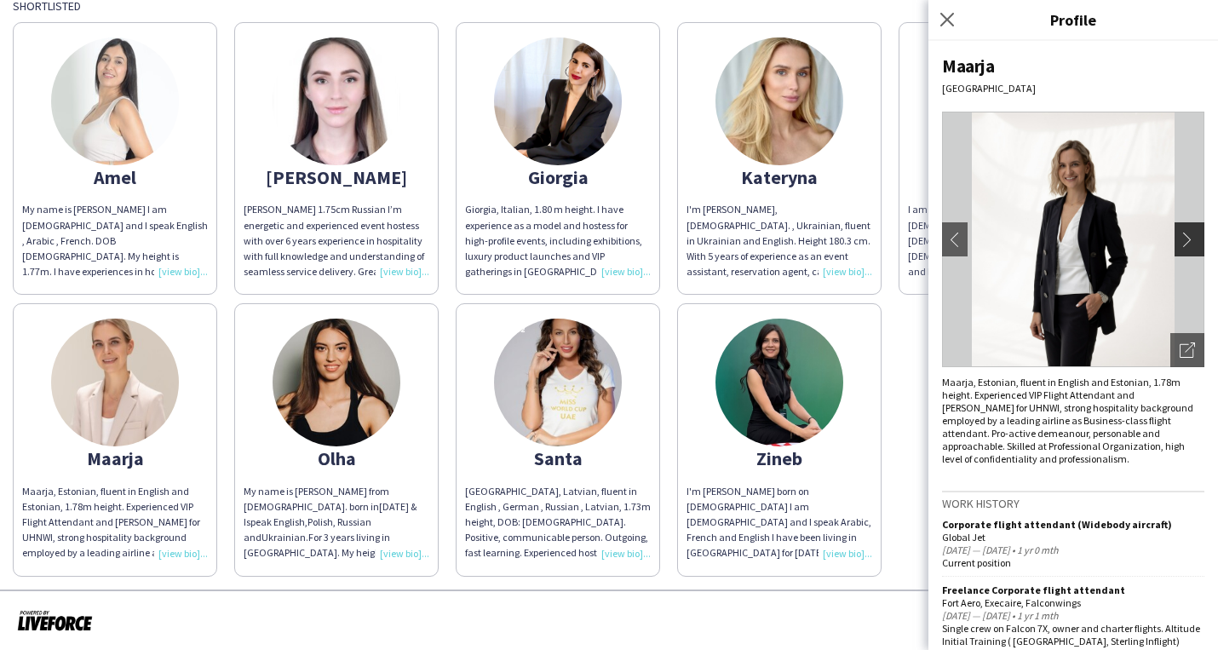
click at [1187, 248] on button "chevron-right" at bounding box center [1192, 239] width 34 height 34
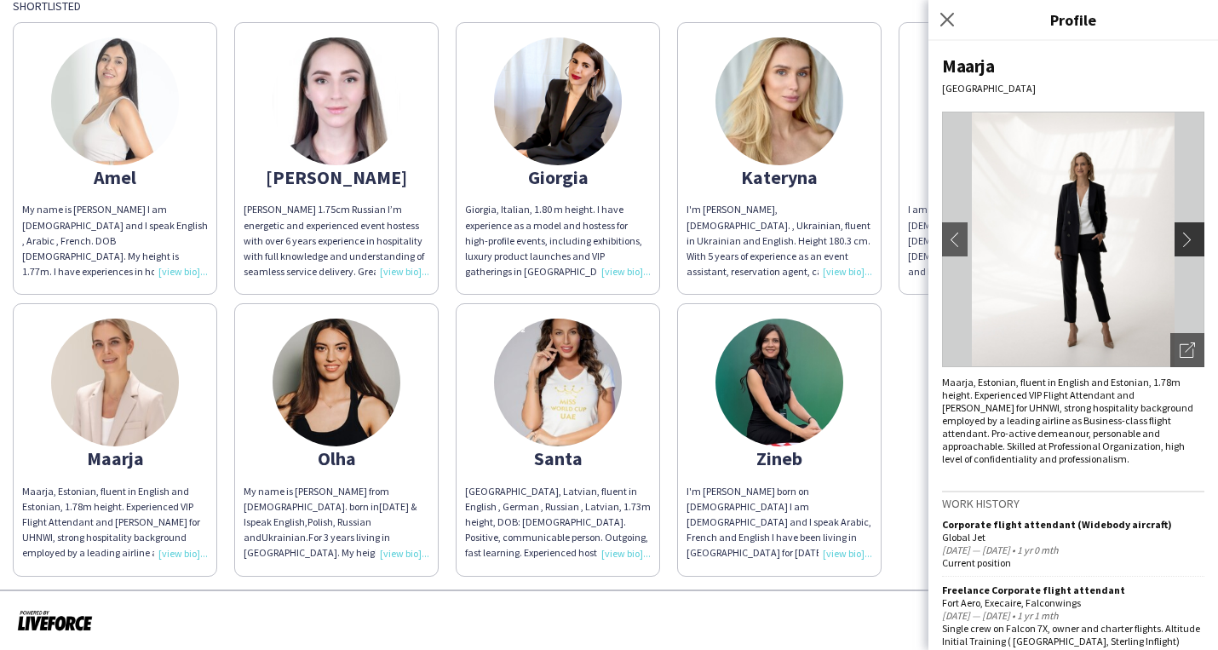
click at [1187, 248] on button "chevron-right" at bounding box center [1192, 239] width 34 height 34
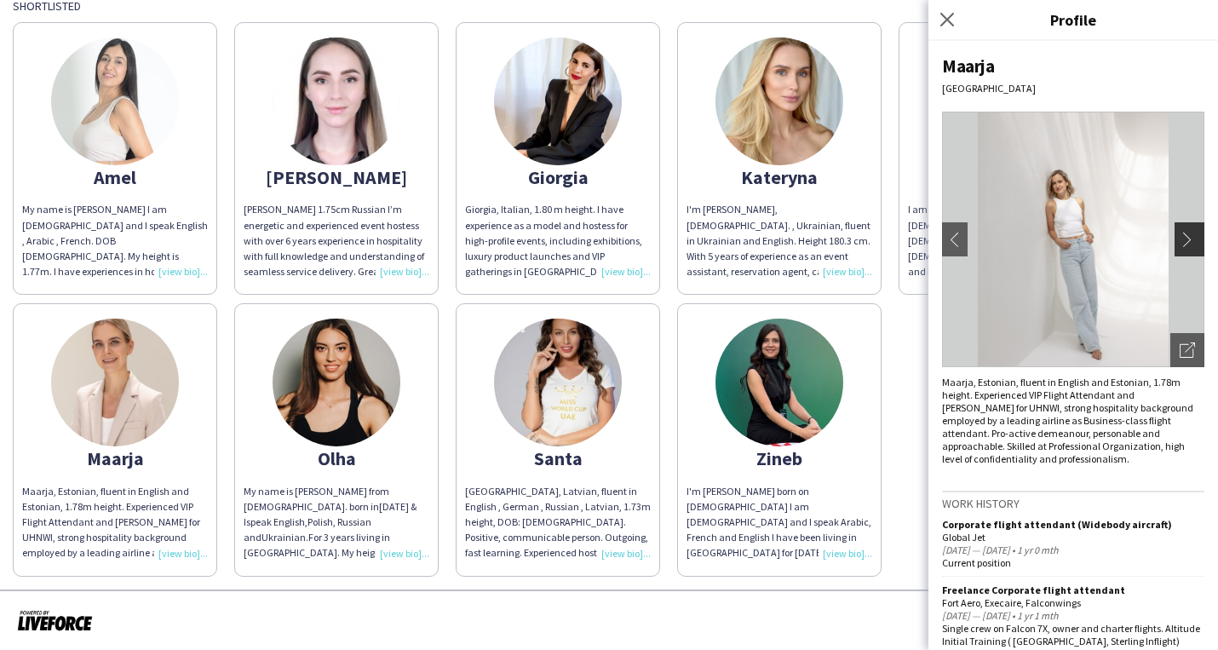
click at [1192, 247] on button "chevron-right" at bounding box center [1192, 239] width 34 height 34
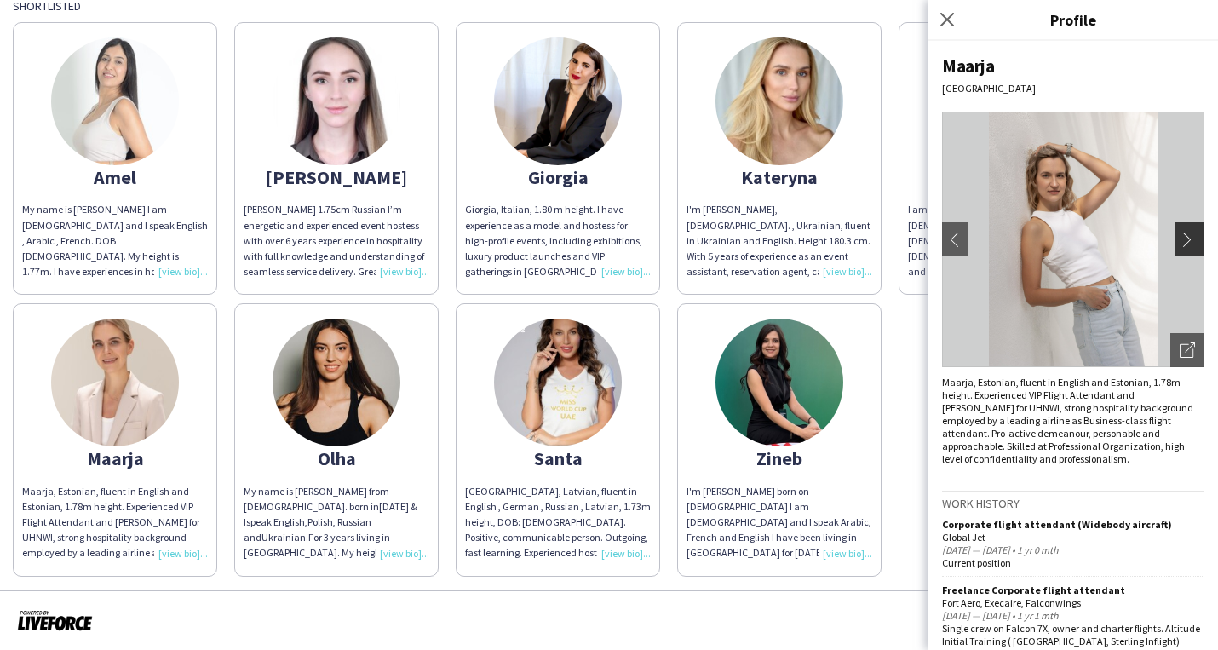
click at [1192, 247] on button "chevron-right" at bounding box center [1192, 239] width 34 height 34
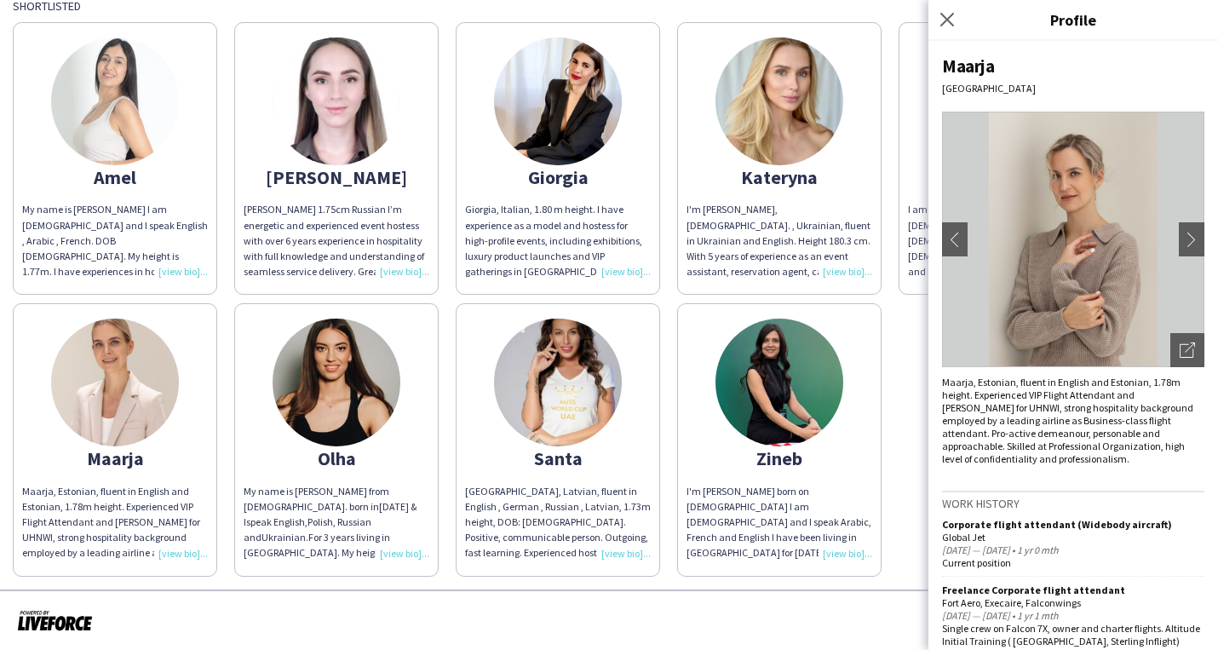
click at [363, 444] on app-share-pages-crew-card "[PERSON_NAME] My name is [PERSON_NAME] from [DEMOGRAPHIC_DATA]. born in [DEMOGR…" at bounding box center [336, 439] width 204 height 273
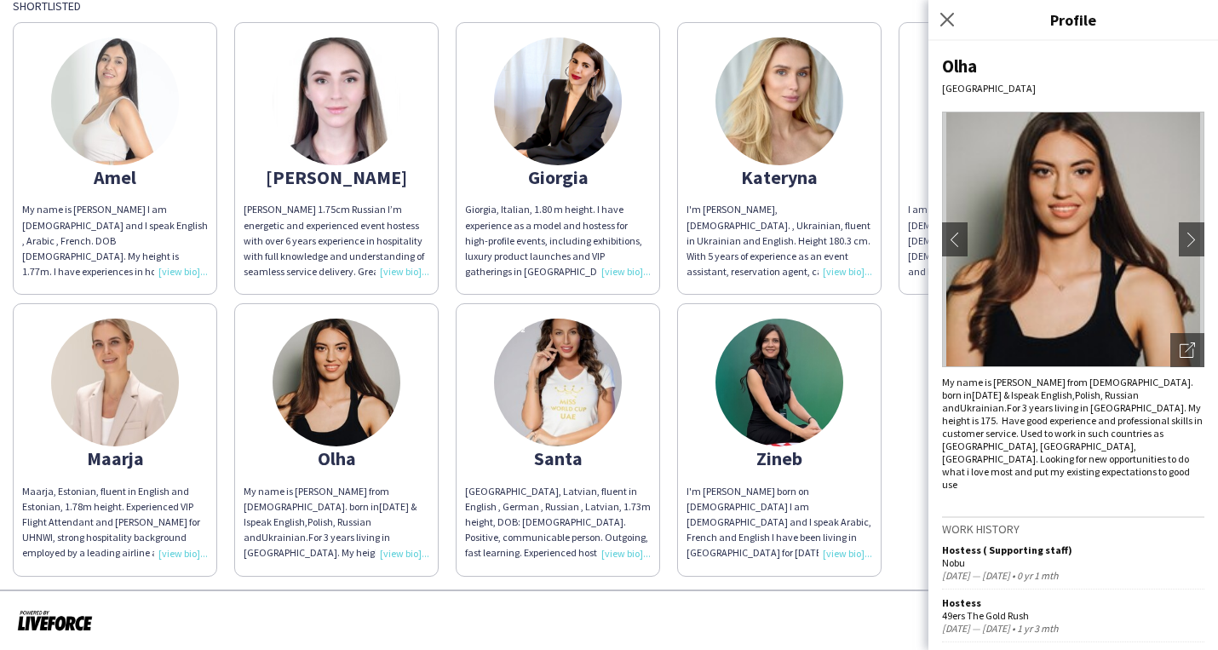
scroll to position [0, 0]
click at [1192, 249] on button "chevron-right" at bounding box center [1192, 239] width 34 height 34
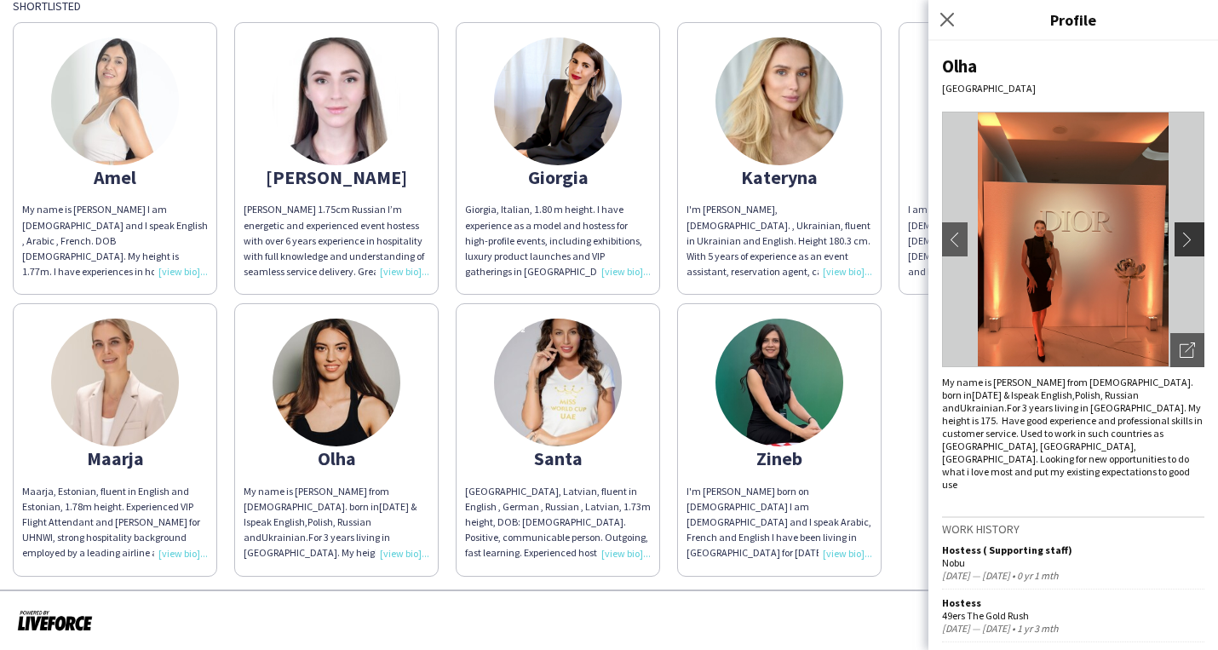
click at [1192, 249] on button "chevron-right" at bounding box center [1192, 239] width 34 height 34
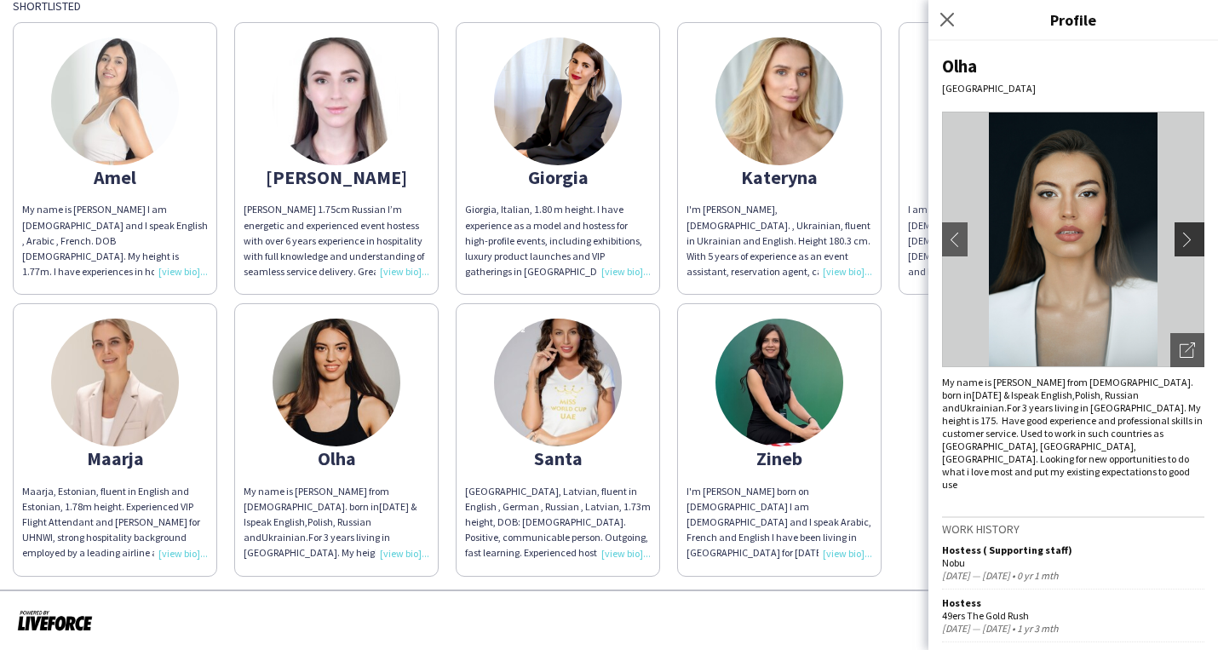
click at [1192, 250] on button "chevron-right" at bounding box center [1192, 239] width 34 height 34
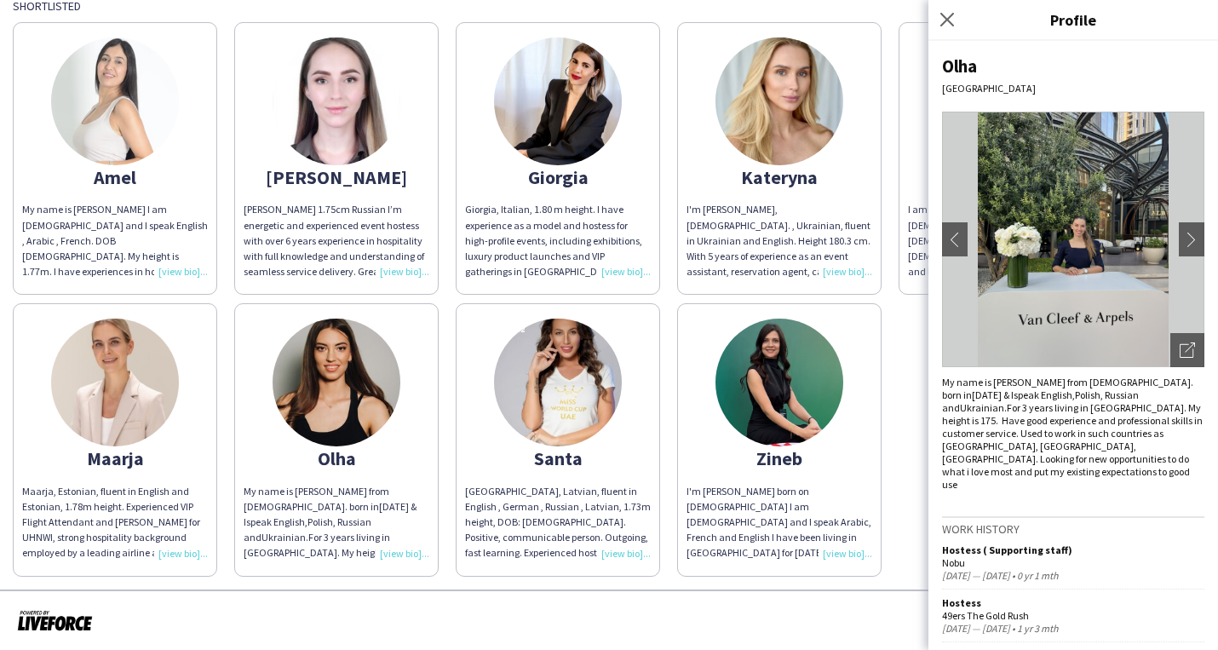
click at [571, 438] on img at bounding box center [558, 383] width 128 height 128
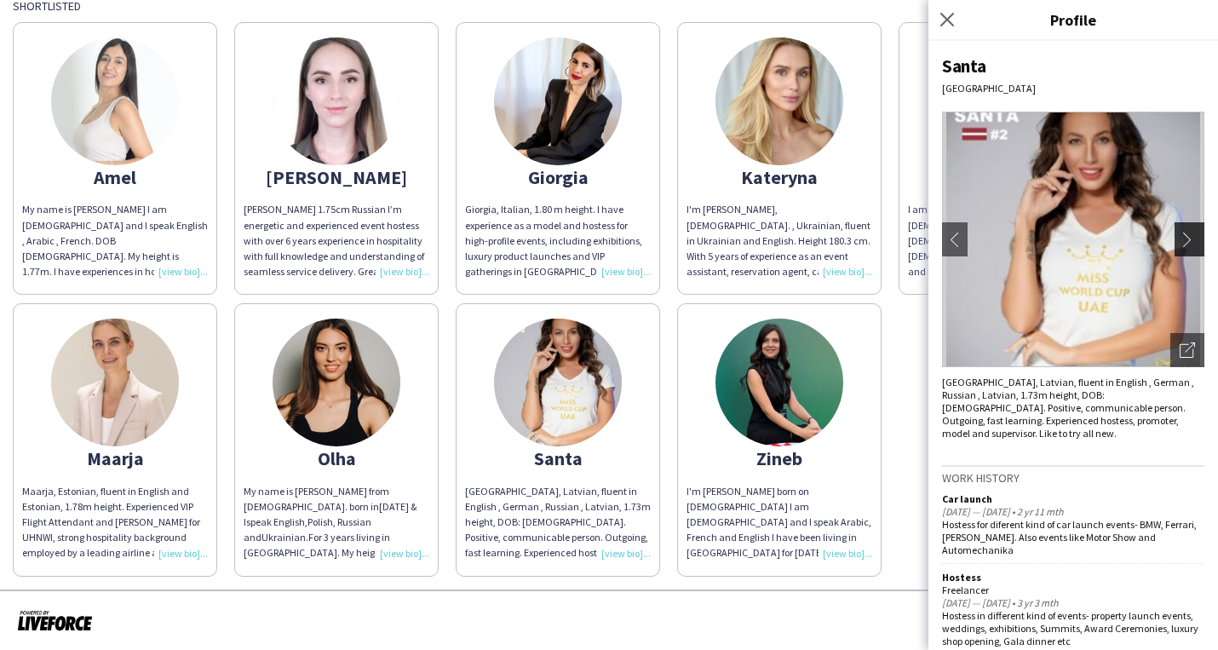
click at [1179, 244] on button "chevron-right" at bounding box center [1192, 239] width 34 height 34
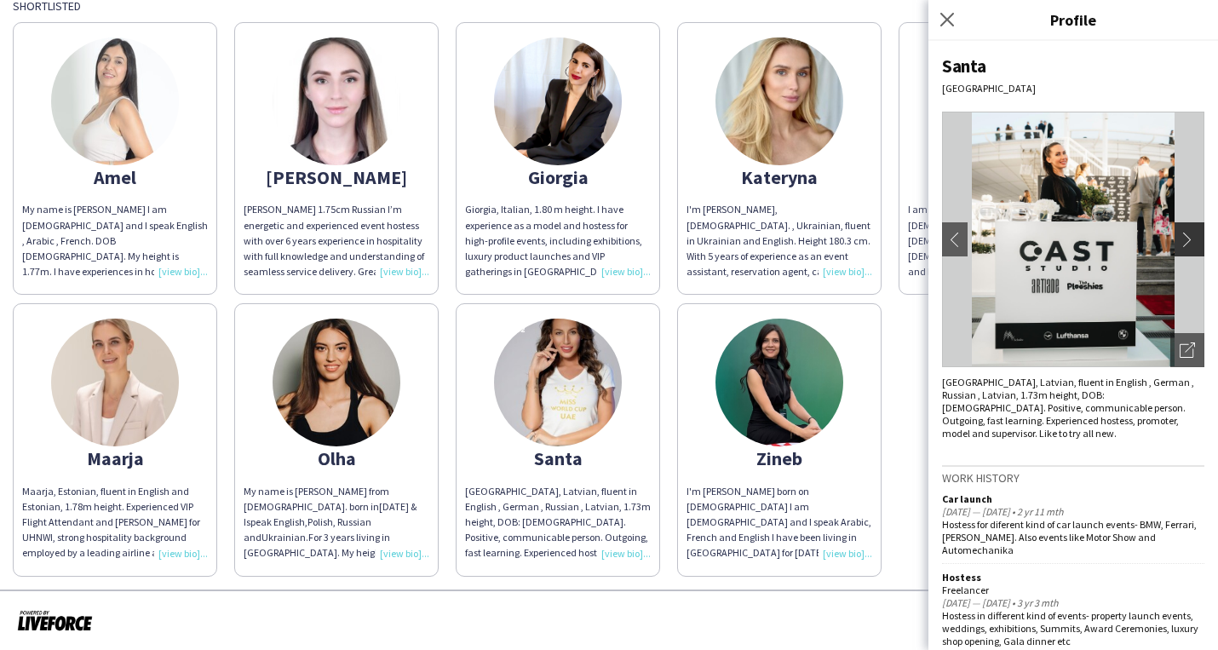
click at [1189, 224] on button "chevron-right" at bounding box center [1192, 239] width 34 height 34
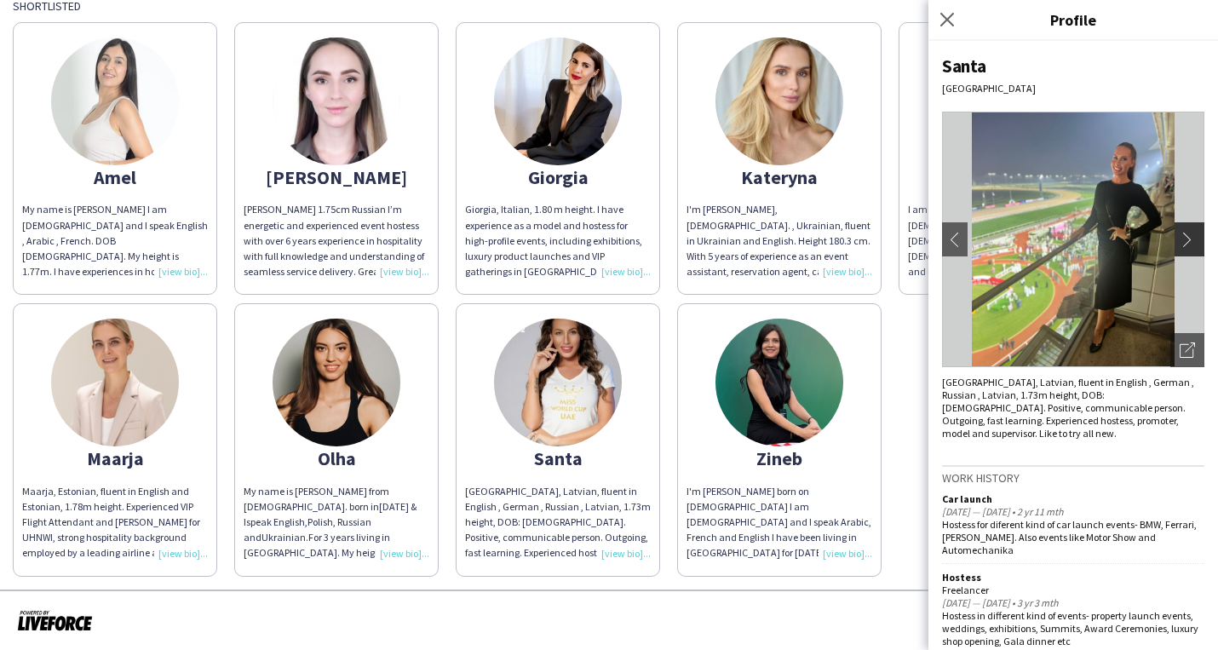
click at [1189, 227] on button "chevron-right" at bounding box center [1192, 239] width 34 height 34
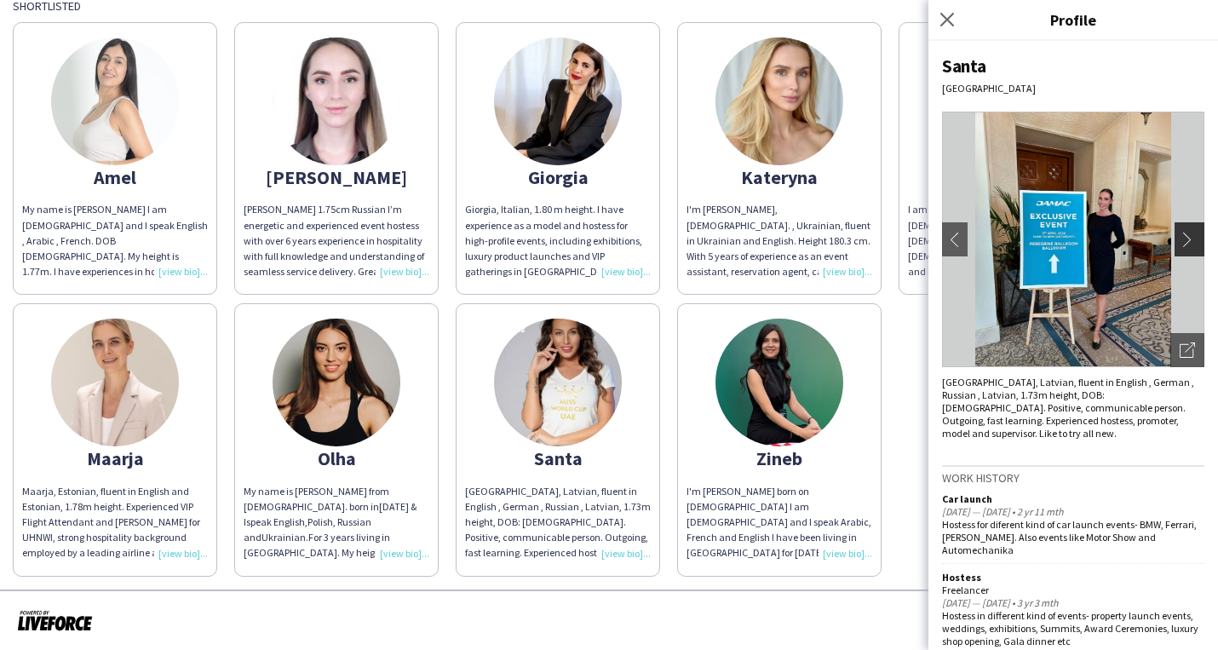
click at [1191, 227] on button "chevron-right" at bounding box center [1192, 239] width 34 height 34
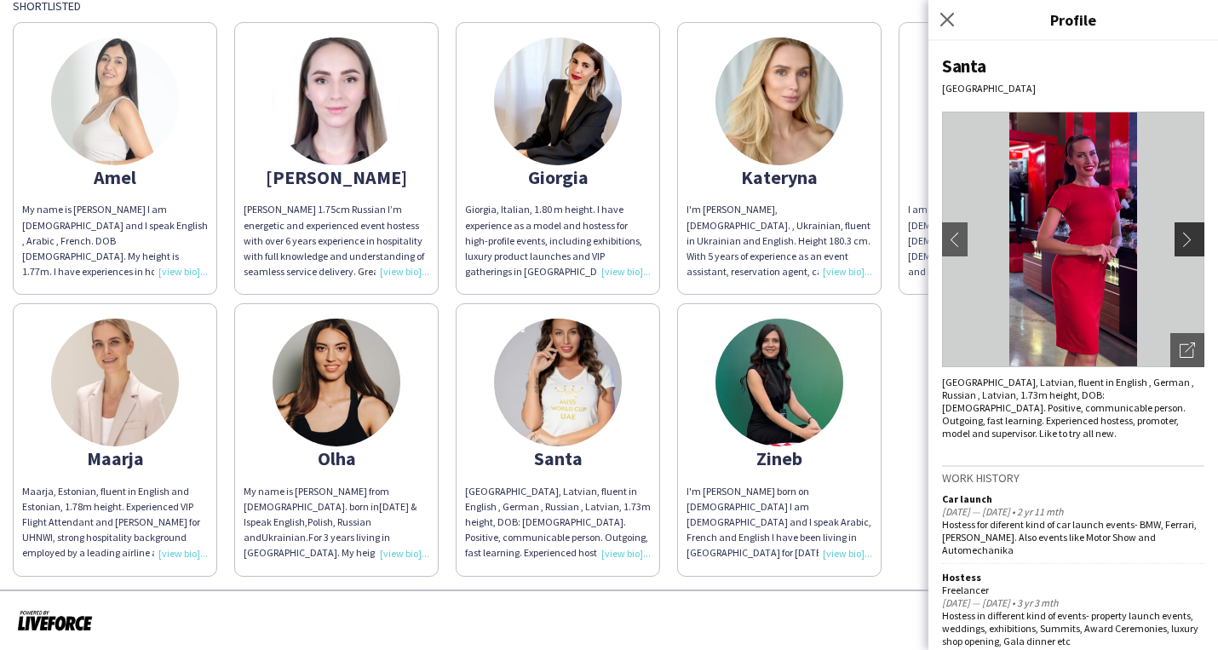
click at [1191, 227] on button "chevron-right" at bounding box center [1192, 239] width 34 height 34
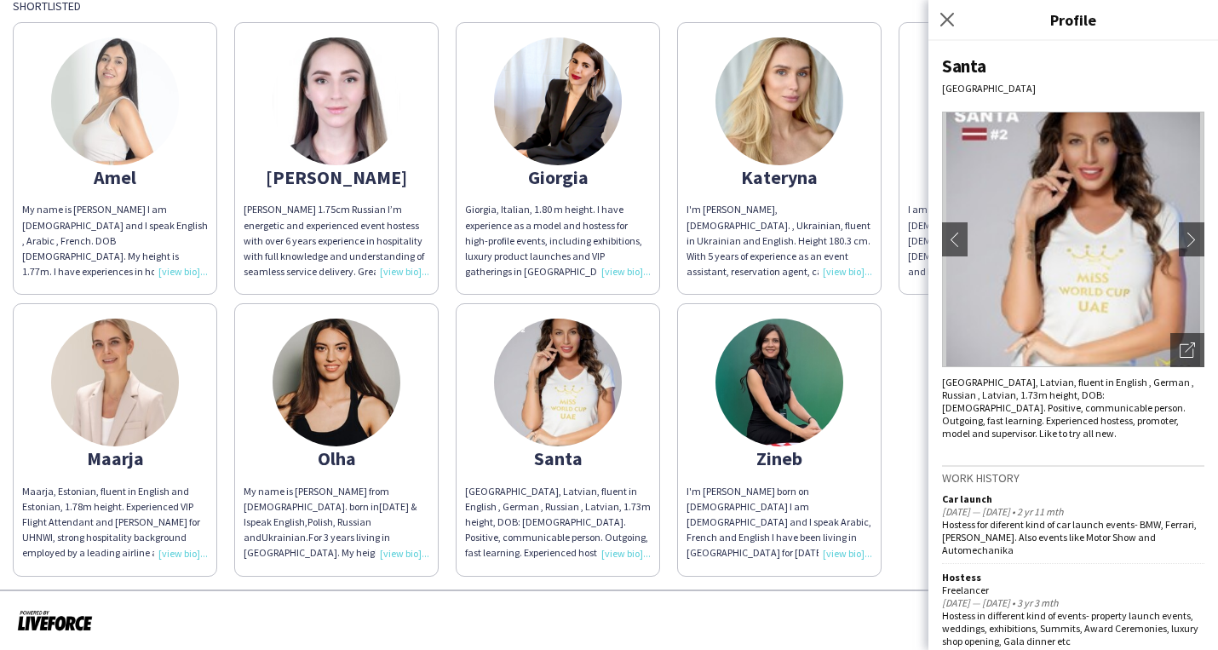
click at [1183, 262] on img at bounding box center [1073, 240] width 262 height 256
click at [852, 407] on app-share-pages-crew-card "Zineb I'm [PERSON_NAME] born on [DEMOGRAPHIC_DATA] I am [DEMOGRAPHIC_DATA] and …" at bounding box center [779, 439] width 204 height 273
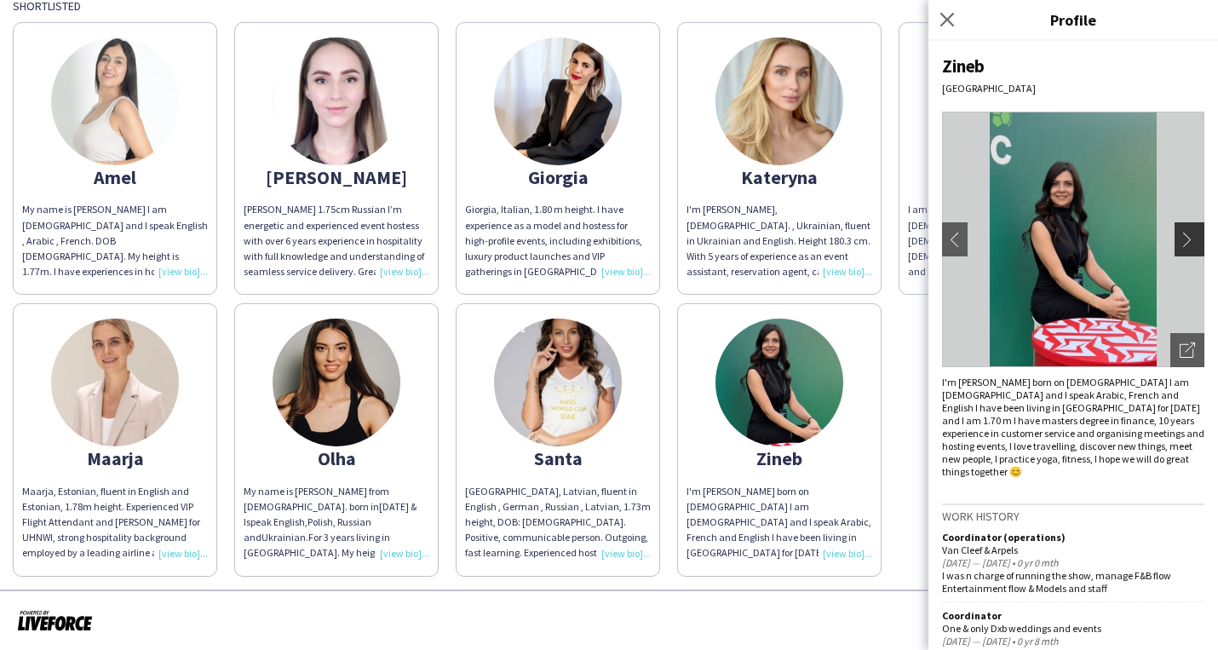
click at [1199, 239] on app-icon "chevron-right" at bounding box center [1192, 239] width 24 height 15
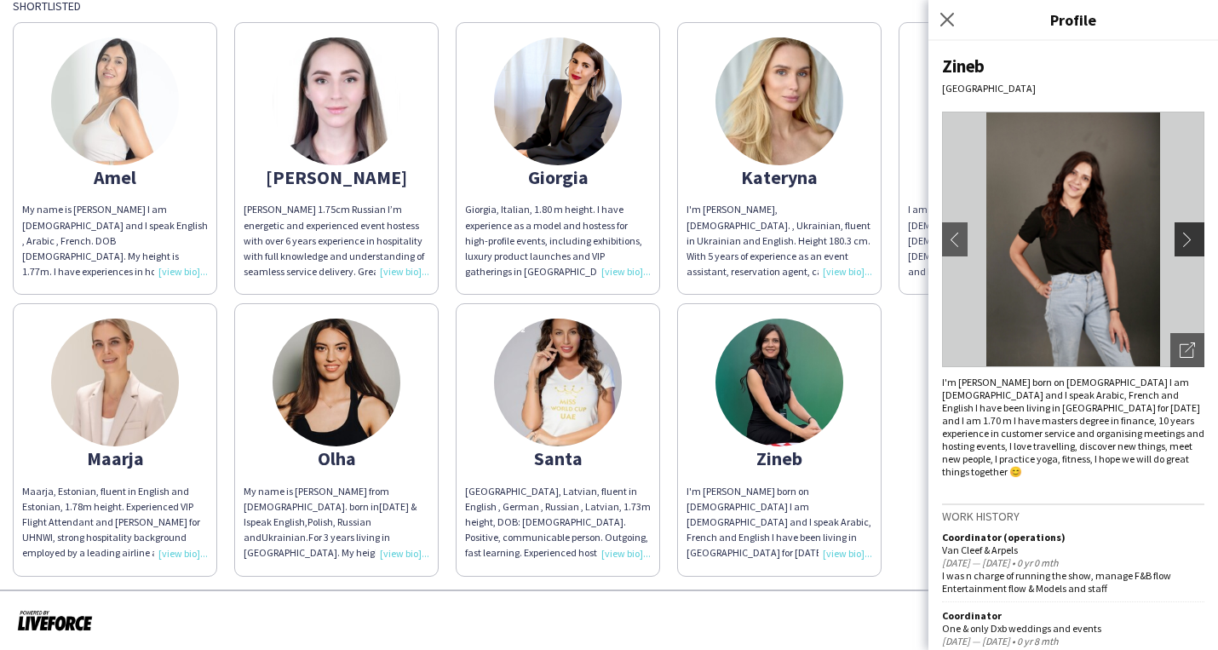
click at [1199, 239] on app-icon "chevron-right" at bounding box center [1192, 239] width 24 height 15
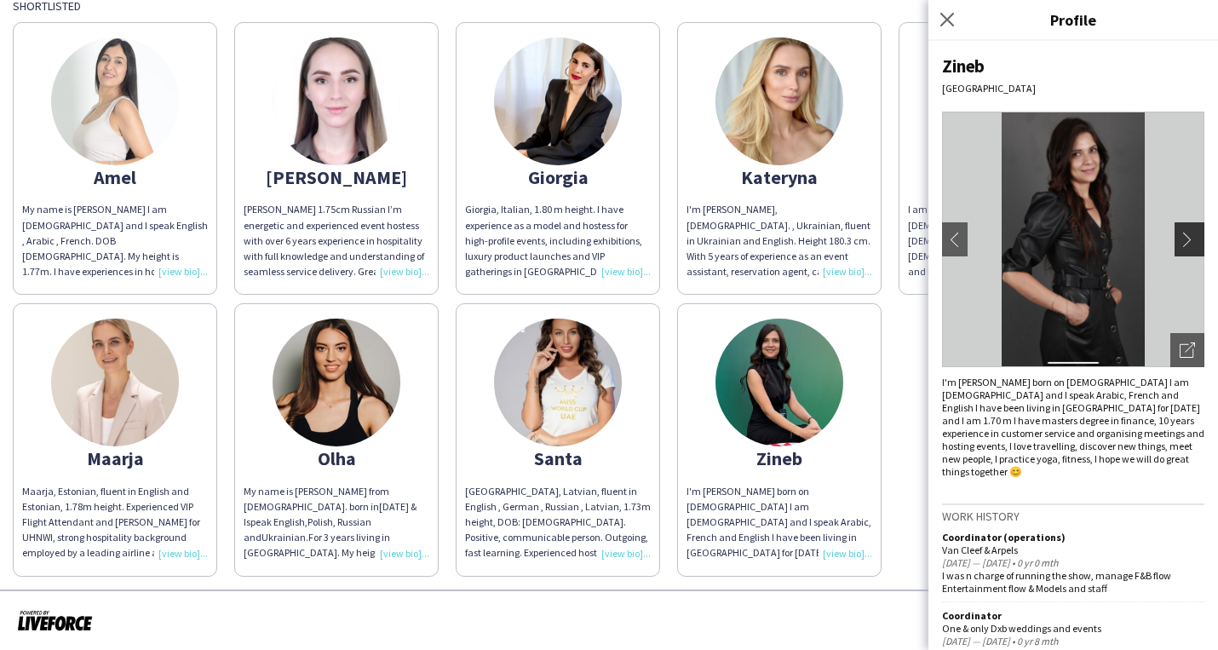
click at [1183, 239] on app-icon "chevron-right" at bounding box center [1192, 239] width 24 height 15
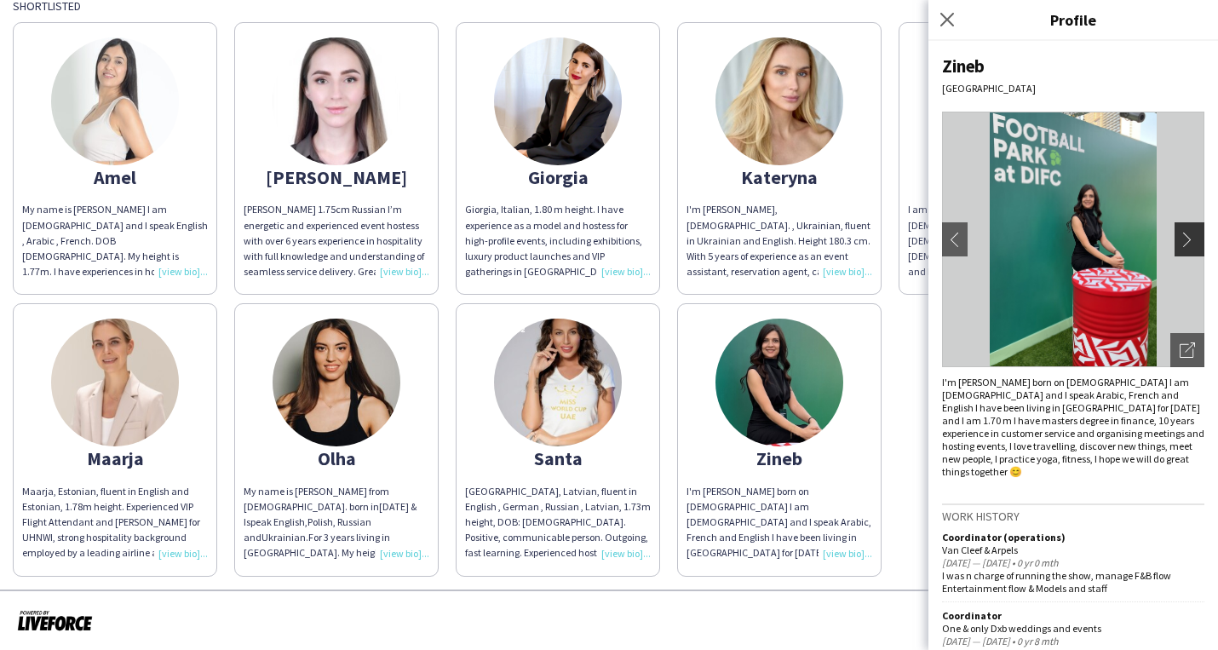
click at [1186, 239] on app-icon "chevron-right" at bounding box center [1192, 239] width 24 height 15
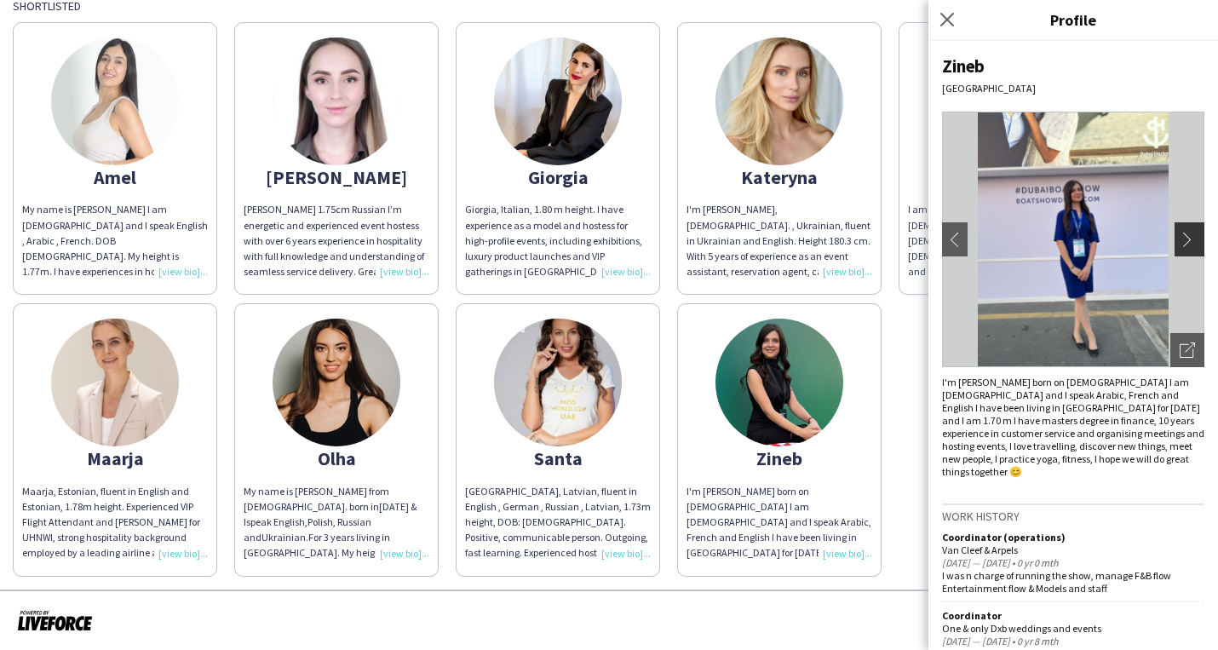
click at [1189, 239] on app-icon "chevron-right" at bounding box center [1192, 239] width 24 height 15
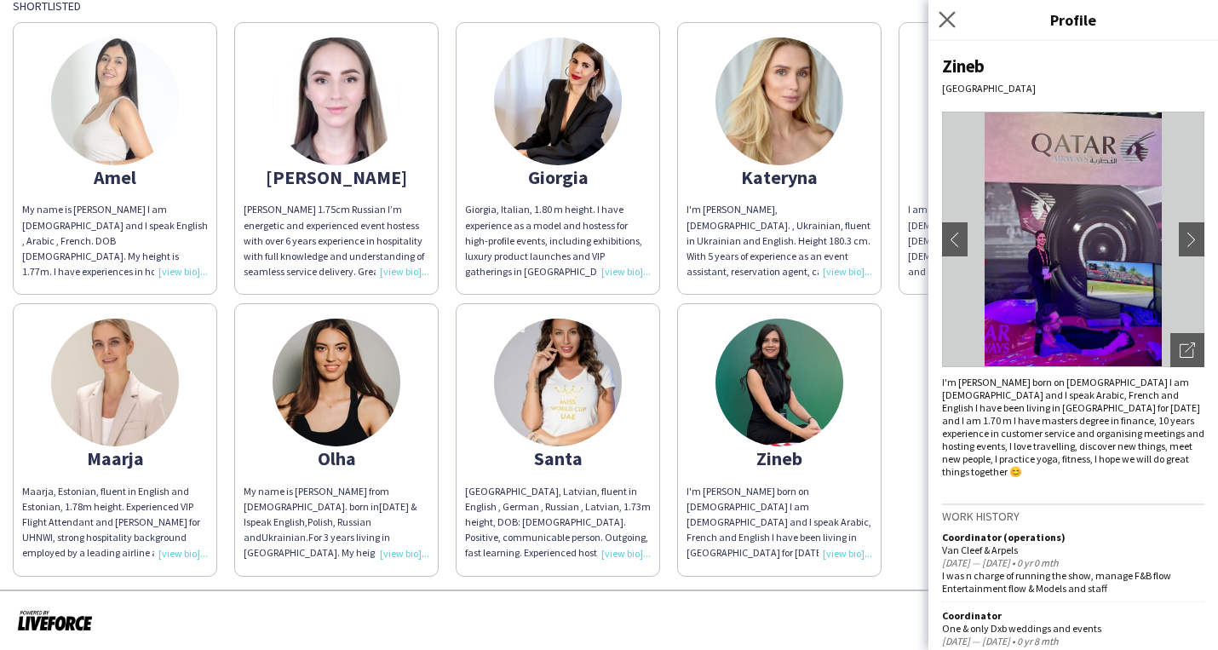
click at [937, 15] on app-icon "Close pop-in" at bounding box center [948, 20] width 25 height 25
